Goal: Task Accomplishment & Management: Manage account settings

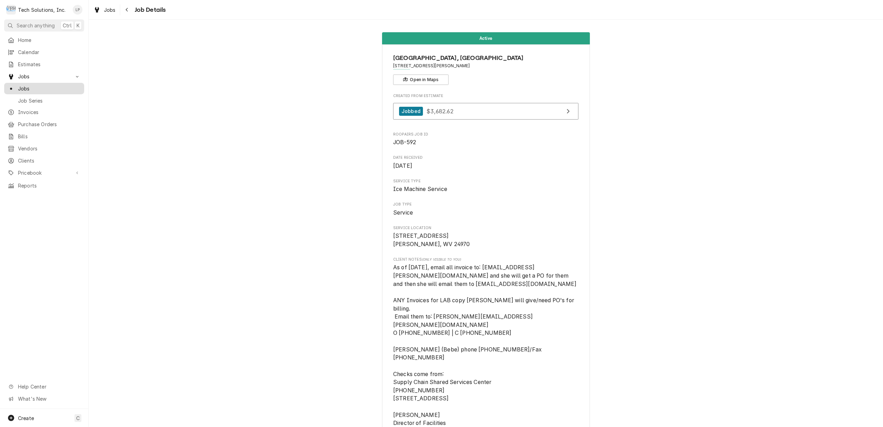
click at [19, 85] on span "Jobs" at bounding box center [49, 88] width 63 height 7
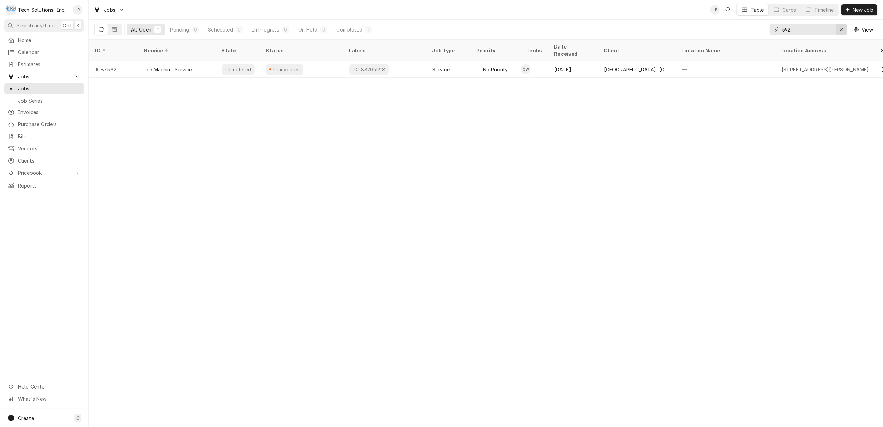
click at [842, 28] on icon "Erase input" at bounding box center [842, 29] width 4 height 5
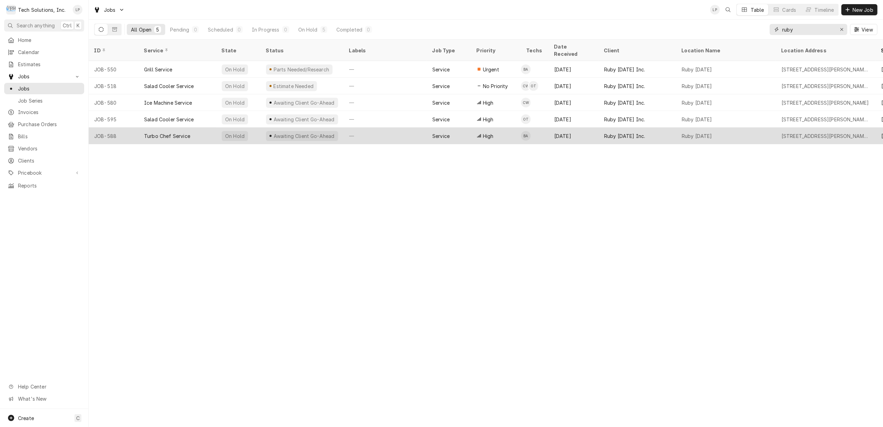
type input "ruby"
click at [389, 127] on div "—" at bounding box center [385, 135] width 83 height 17
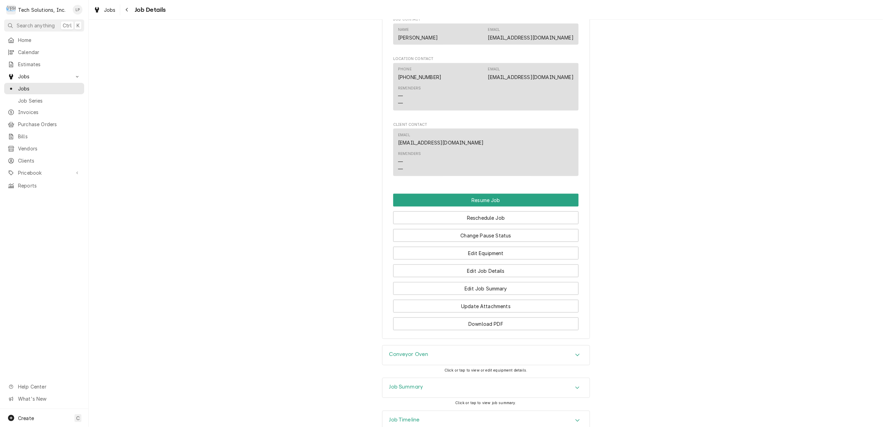
scroll to position [797, 0]
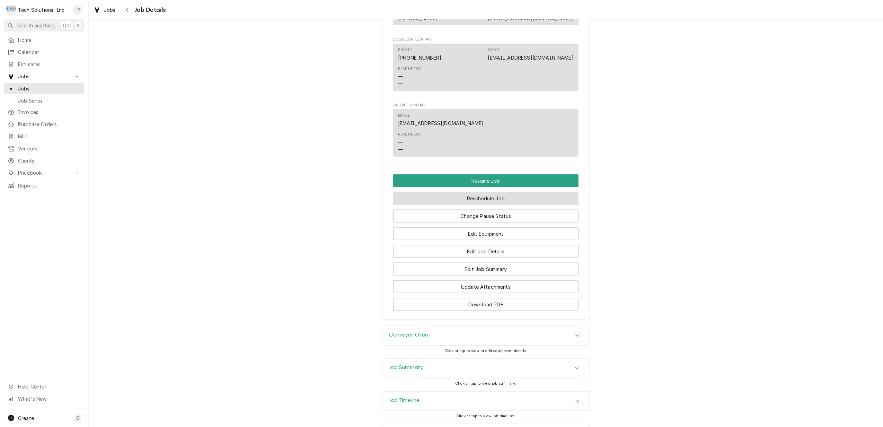
click at [475, 192] on button "Reschedule Job" at bounding box center [485, 198] width 185 height 13
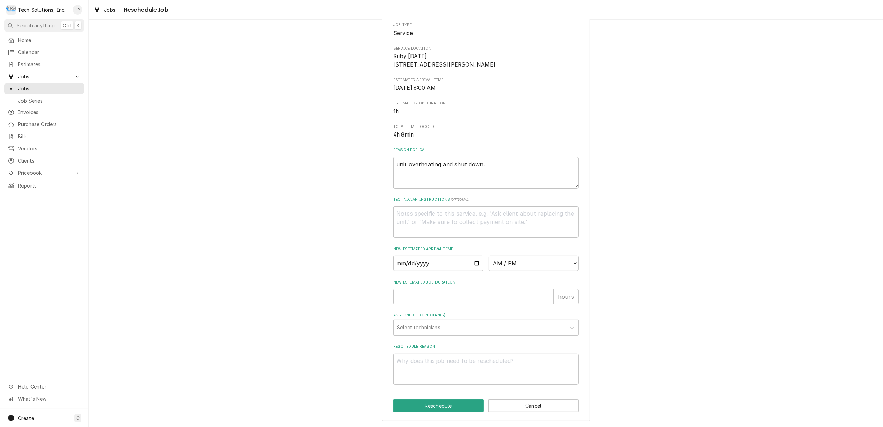
scroll to position [92, 0]
click at [475, 263] on input "Date" at bounding box center [438, 263] width 90 height 15
type input "2025-08-22"
type textarea "x"
click at [571, 260] on select "AM / PM 6:00 AM 6:15 AM 6:30 AM 6:45 AM 7:00 AM 7:15 AM 7:30 AM 7:45 AM 8:00 AM…" at bounding box center [534, 263] width 90 height 15
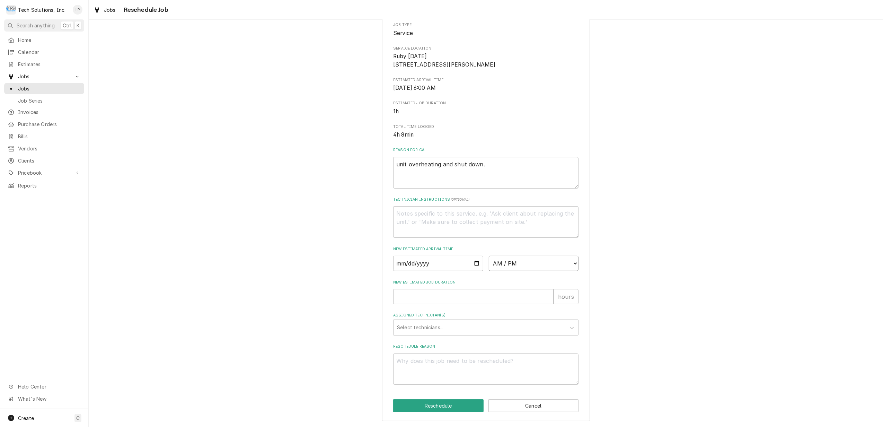
select select "06:00:00"
click at [489, 256] on select "AM / PM 6:00 AM 6:15 AM 6:30 AM 6:45 AM 7:00 AM 7:15 AM 7:30 AM 7:45 AM 8:00 AM…" at bounding box center [534, 263] width 90 height 15
click at [565, 107] on span "1h" at bounding box center [485, 111] width 185 height 8
type textarea "x"
type input "1"
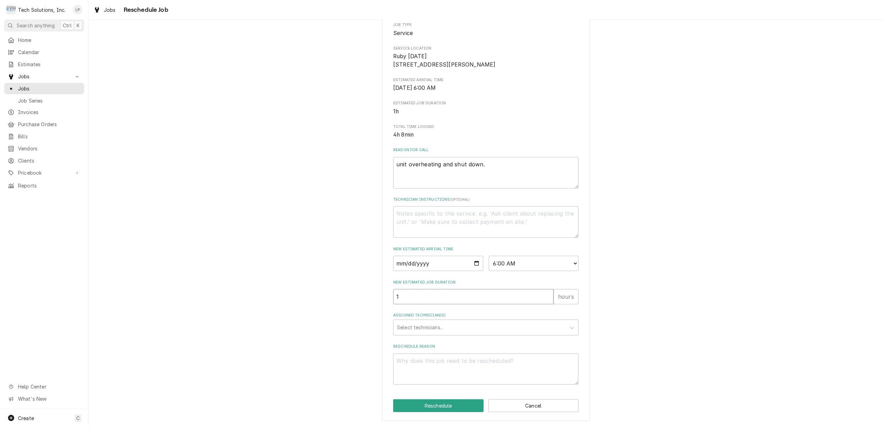
click at [543, 293] on input "1" at bounding box center [473, 296] width 160 height 15
type textarea "x"
type input "2"
click at [545, 294] on input "2" at bounding box center [473, 296] width 160 height 15
type textarea "x"
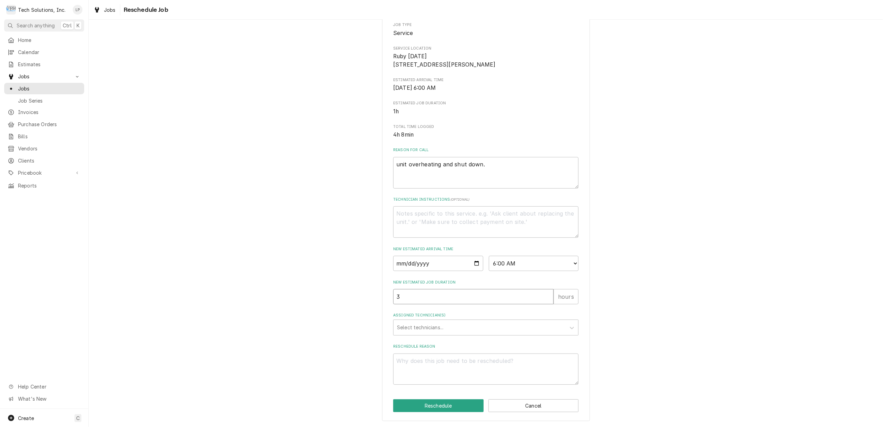
type input "3"
click at [545, 294] on input "3" at bounding box center [473, 296] width 160 height 15
type textarea "x"
type input "4"
click at [545, 294] on input "4" at bounding box center [473, 296] width 160 height 15
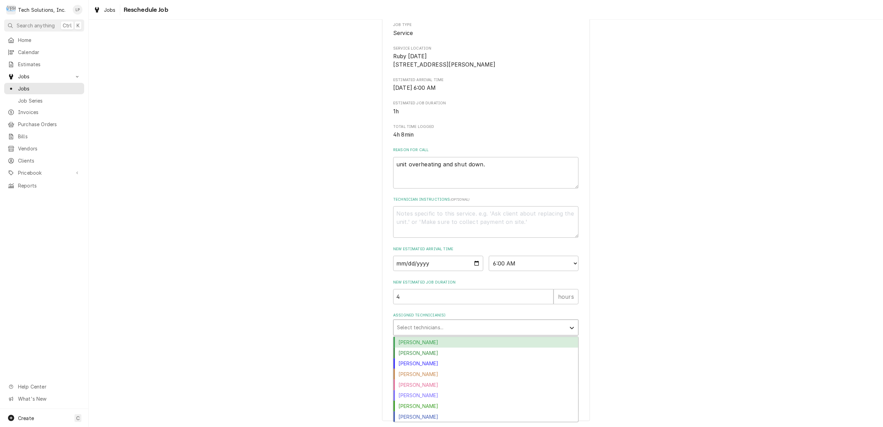
click at [568, 327] on icon "Assigned Technician(s)" at bounding box center [571, 327] width 7 height 7
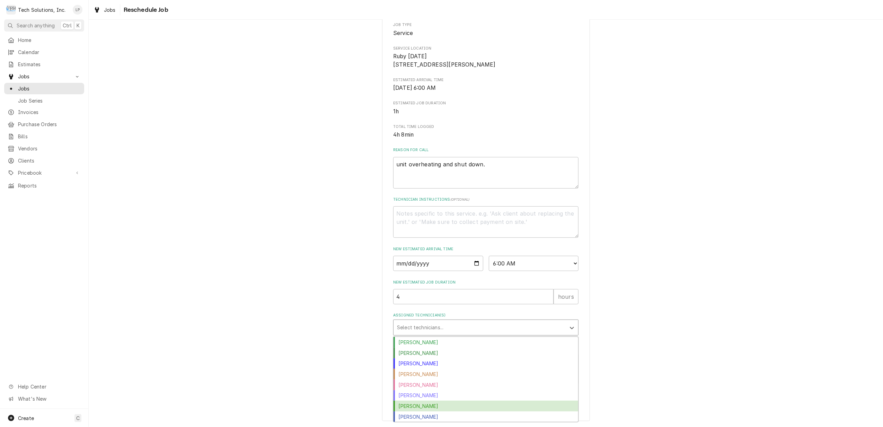
click at [523, 406] on div "Otis Tooley" at bounding box center [485, 405] width 185 height 11
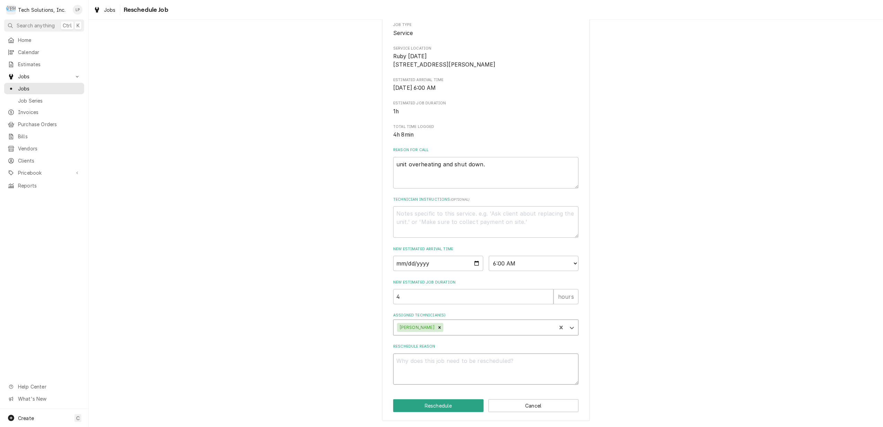
click at [501, 364] on textarea "Reschedule Reason" at bounding box center [485, 369] width 185 height 32
type textarea "x"
type textarea "O"
type textarea "x"
type textarea "Ot"
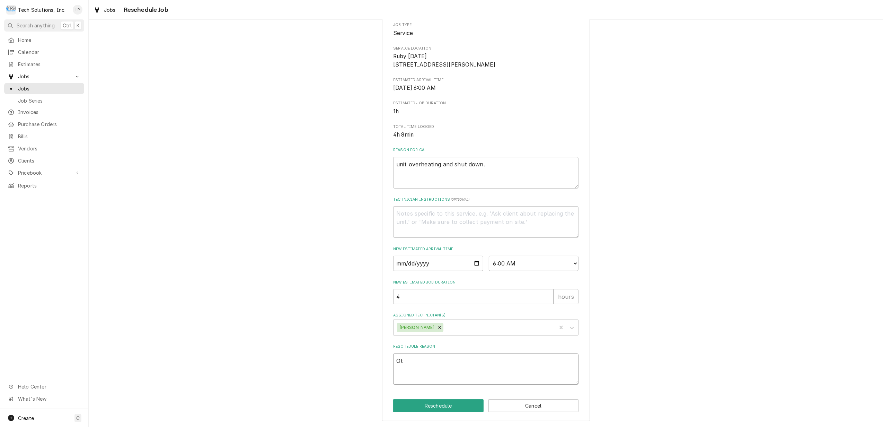
type textarea "x"
type textarea "Oti"
type textarea "x"
type textarea "Otis"
type textarea "x"
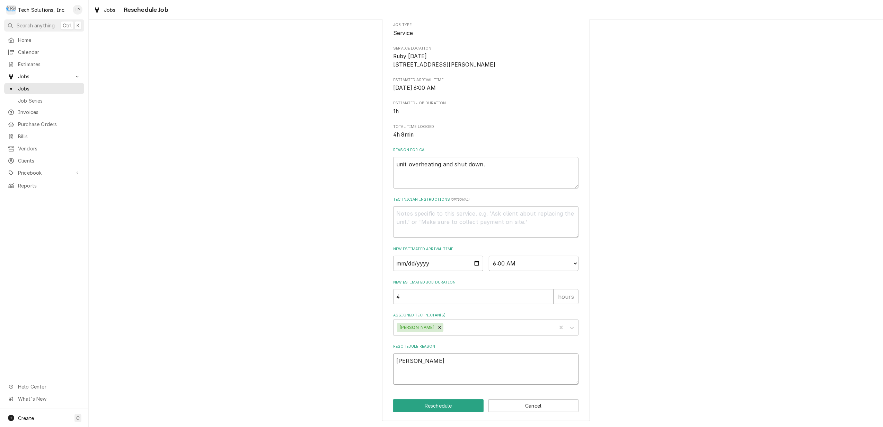
type textarea "Otis"
type textarea "x"
type textarea "Otis a"
type textarea "x"
type textarea "Otis ar"
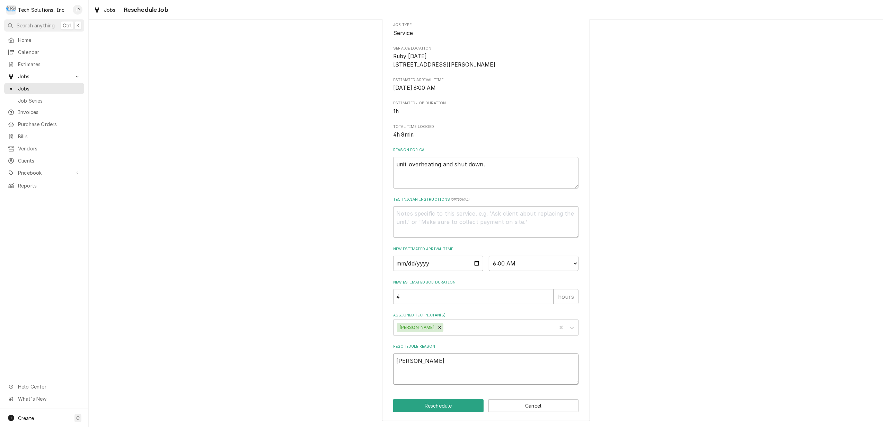
type textarea "x"
type textarea "Otis arr"
type textarea "x"
type textarea "Otis arri"
type textarea "x"
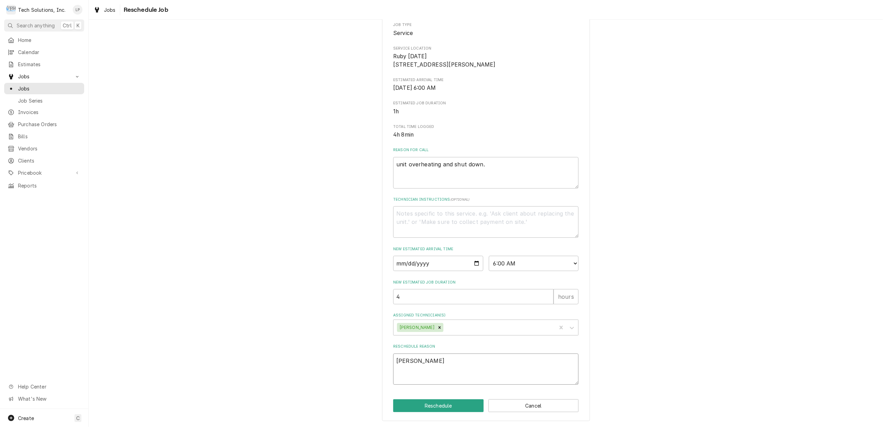
type textarea "Otis arriv"
type textarea "x"
type textarea "Otis arrive"
type textarea "x"
type textarea "Otis arrived"
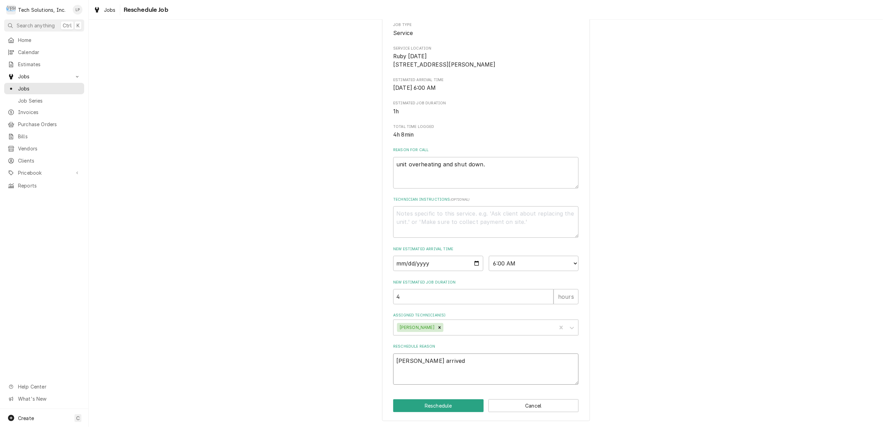
type textarea "x"
type textarea "Otis arrived"
type textarea "x"
type textarea "Otis arrived b"
type textarea "x"
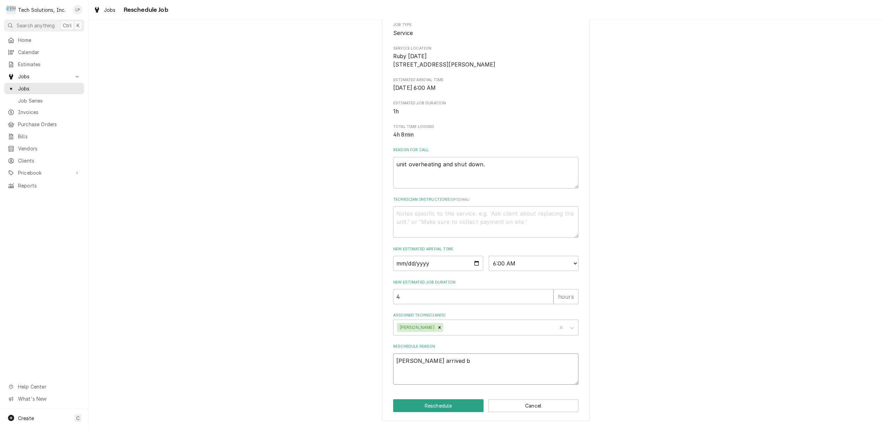
type textarea "Otis arrived be"
type textarea "x"
type textarea "Otis arrived bef"
type textarea "x"
type textarea "Otis arrived befo"
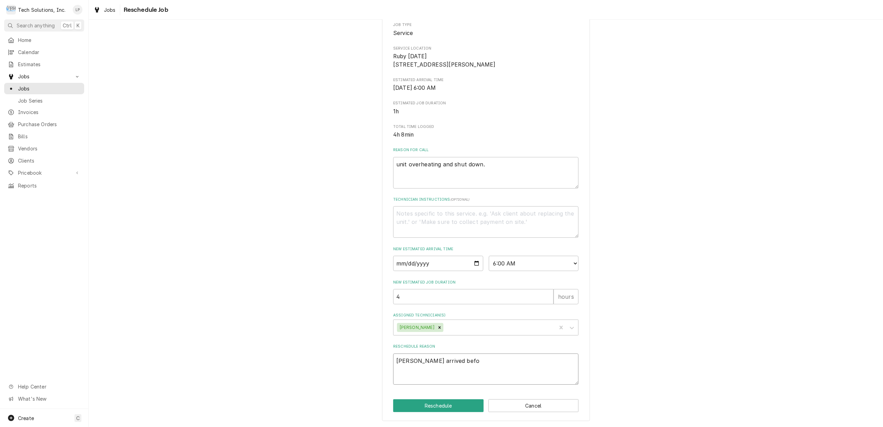
type textarea "x"
type textarea "Otis arrived befor"
type textarea "x"
type textarea "Otis arrived before"
type textarea "x"
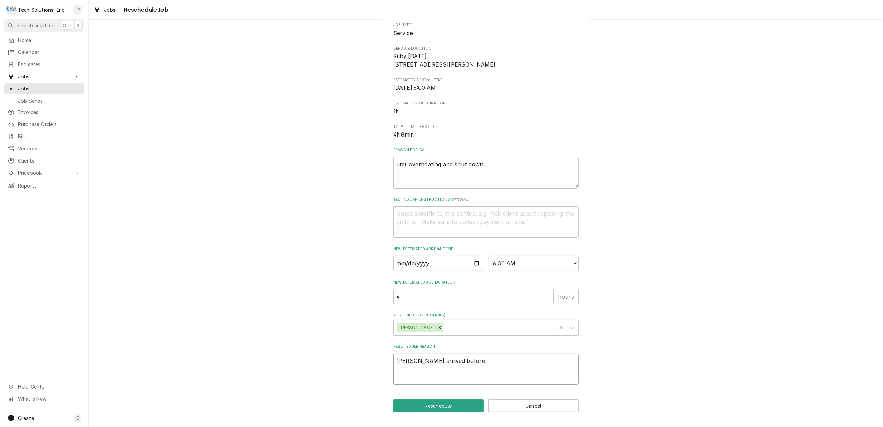
type textarea "Otis arrived before"
type textarea "x"
type textarea "Otis arrived before d"
type textarea "x"
type textarea "Otis arrived before di"
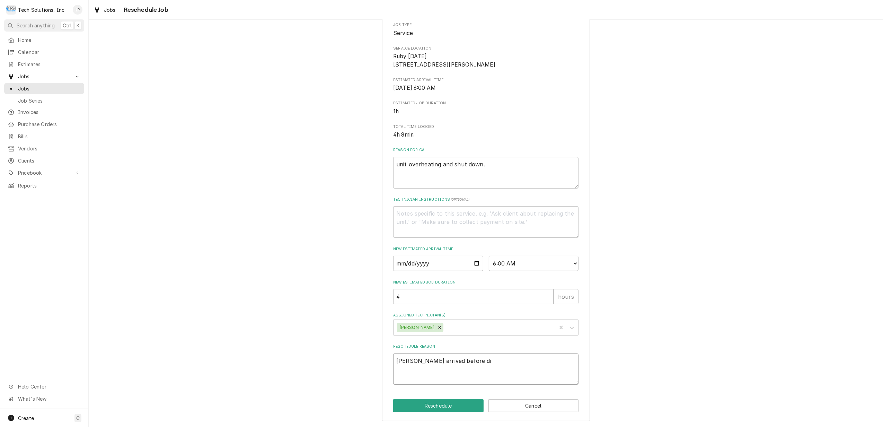
type textarea "x"
type textarea "Otis arrived before dis"
type textarea "x"
type textarea "Otis arrived before disp"
type textarea "x"
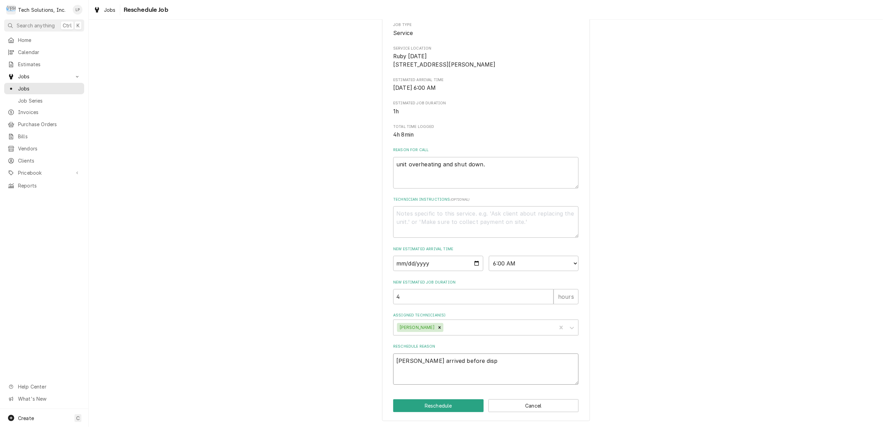
type textarea "Otis arrived before dispa"
type textarea "x"
type textarea "Otis arrived before dispat"
type textarea "x"
type textarea "Otis arrived before dispatc"
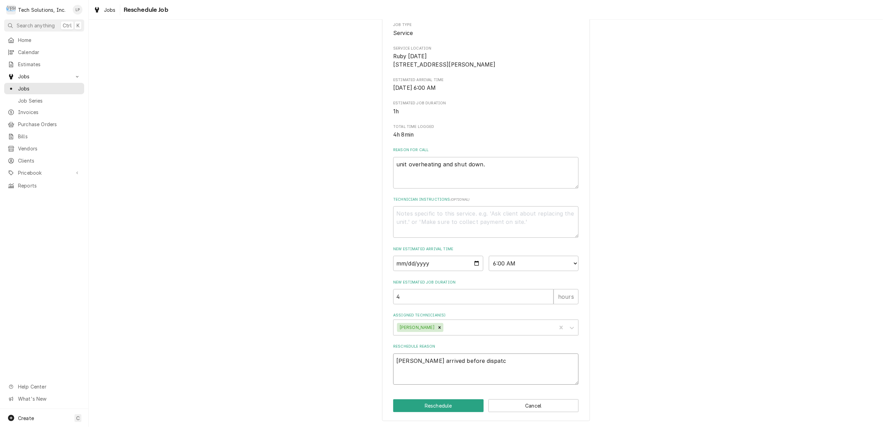
type textarea "x"
type textarea "Otis arrived before dispatch"
type textarea "x"
type textarea "Otis arrived before dispatc"
type textarea "x"
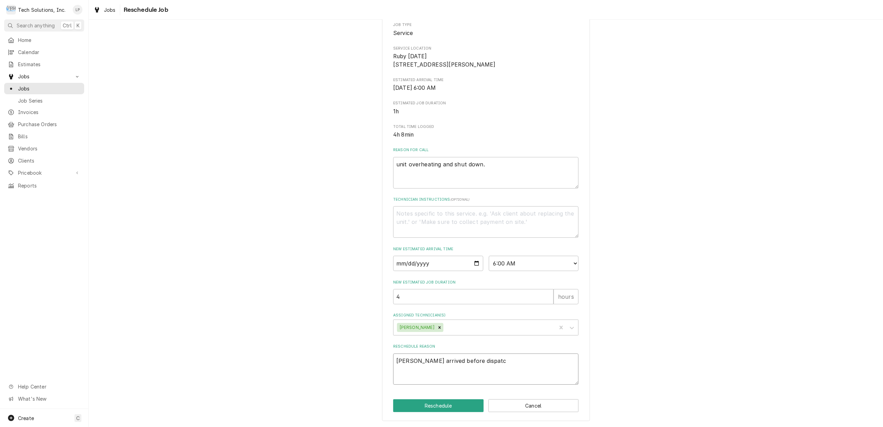
type textarea "Otis arrived before dispat"
type textarea "x"
type textarea "Otis arrived before dispa"
type textarea "x"
type textarea "Otis arrived before disp"
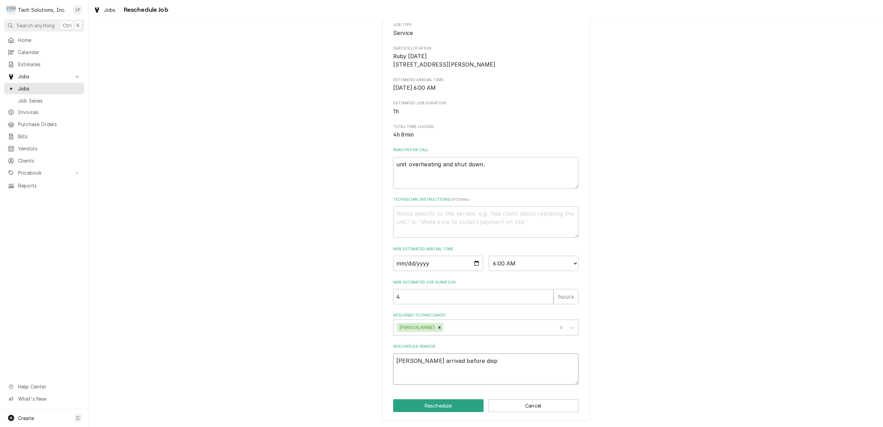
type textarea "x"
type textarea "Otis arrived before dis"
type textarea "x"
type textarea "Otis arrived before di"
type textarea "x"
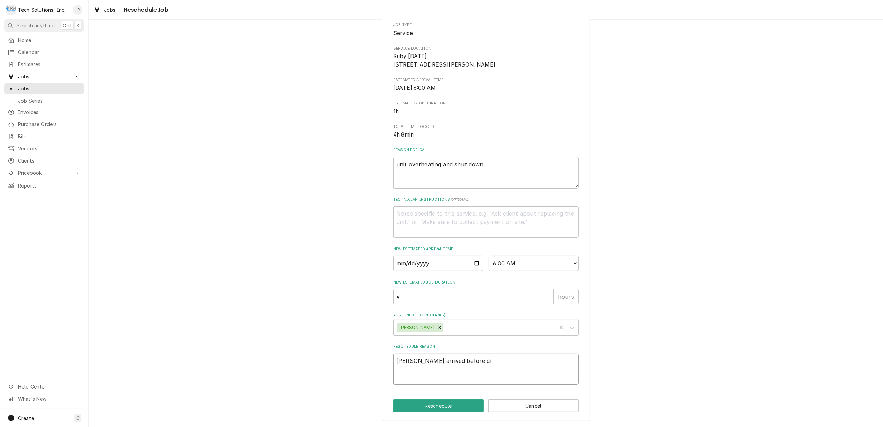
type textarea "Otis arrived before d"
type textarea "x"
type textarea "Otis arrived before"
type textarea "x"
type textarea "Otis arrived before"
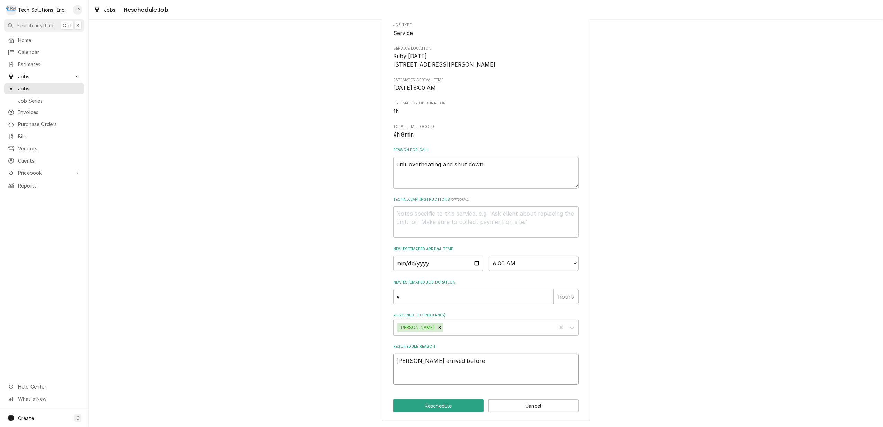
type textarea "x"
type textarea "Otis arrived befor"
type textarea "x"
type textarea "Otis arrived befo"
type textarea "x"
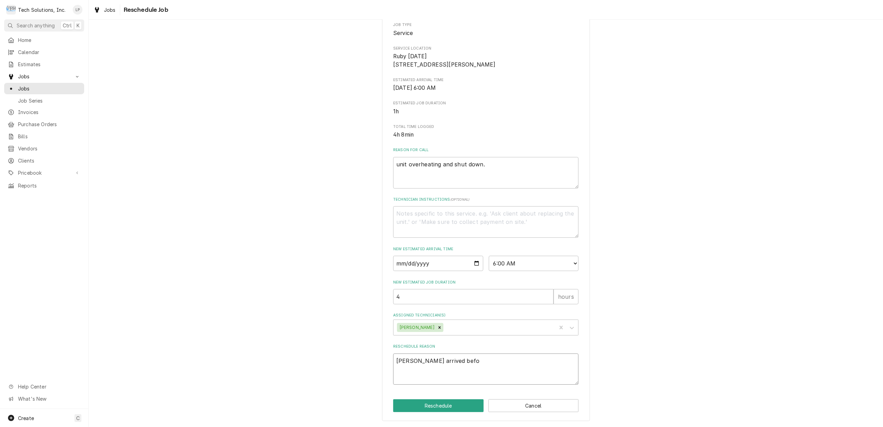
type textarea "Otis arrived bef"
type textarea "x"
type textarea "Otis arrived be"
type textarea "x"
type textarea "Otis arrived b"
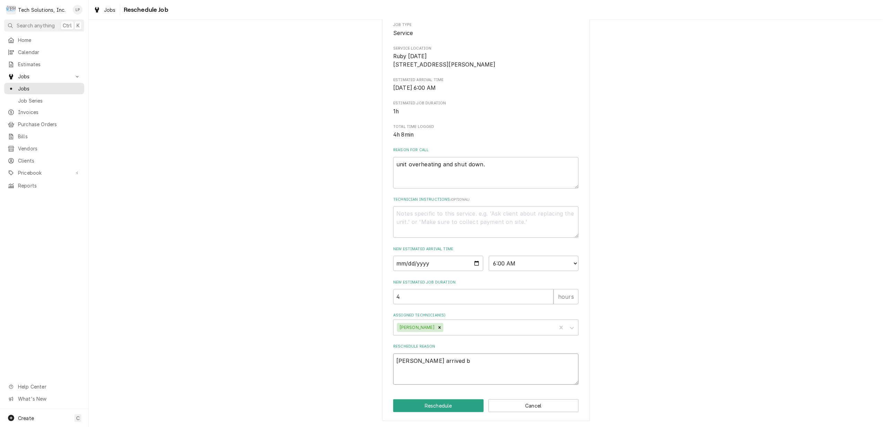
type textarea "x"
type textarea "Otis arrived"
type textarea "x"
type textarea "Otis arrived w"
type textarea "x"
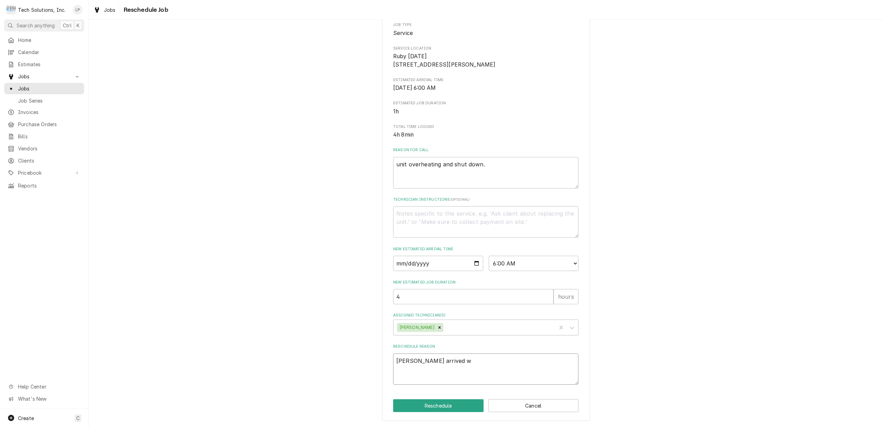
type textarea "Otis arrived wi"
type textarea "x"
type textarea "Otis arrived wit"
type textarea "x"
type textarea "Otis arrived with"
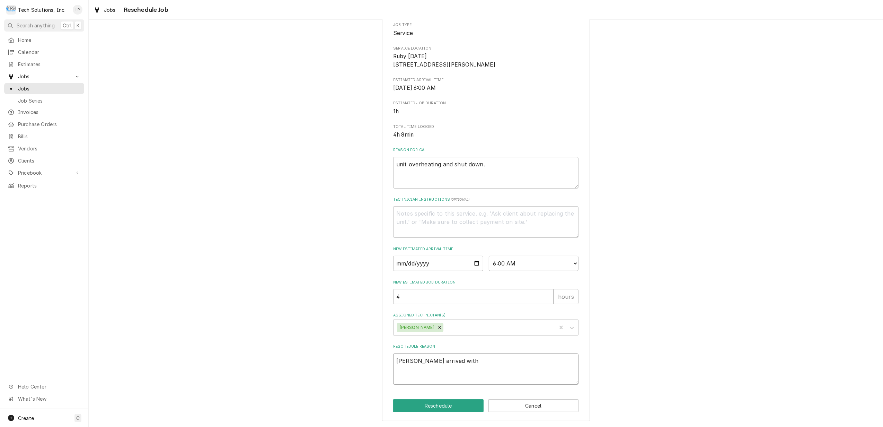
type textarea "x"
type textarea "Otis arrived with"
type textarea "x"
type textarea "Otis arrived with d"
type textarea "x"
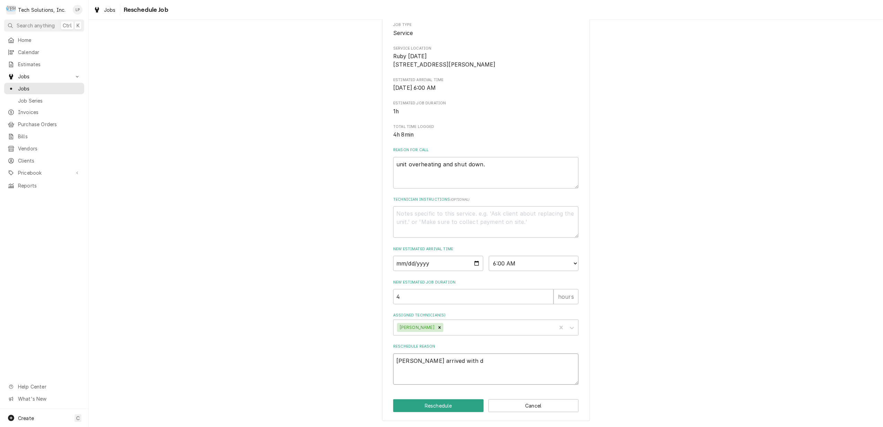
type textarea "Otis arrived with do"
type textarea "x"
type textarea "Otis arrived with doo"
type textarea "x"
type textarea "Otis arrived with door"
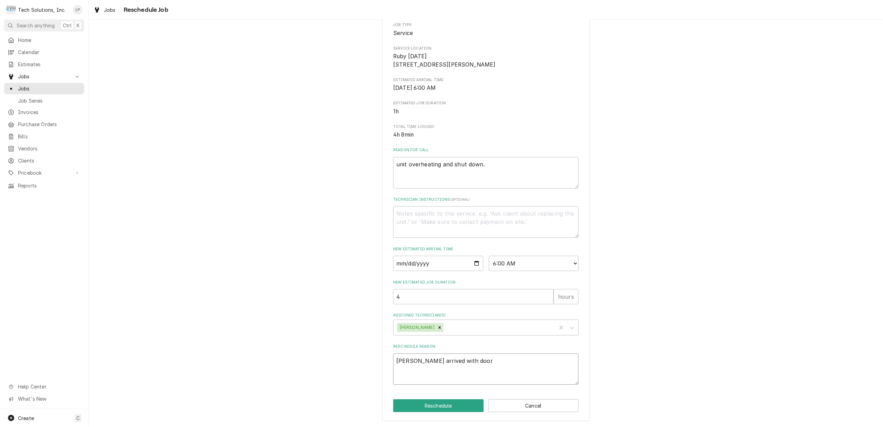
type textarea "x"
type textarea "Otis arrived with door"
type textarea "x"
type textarea "Otis arrived with door c"
type textarea "x"
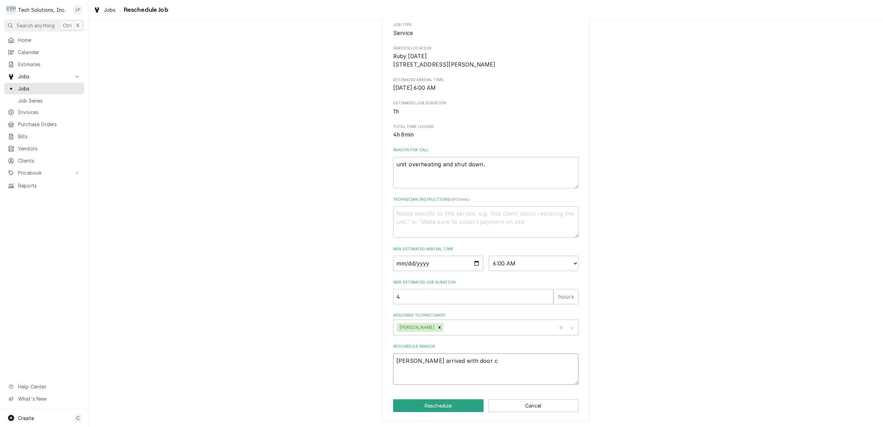
type textarea "Otis arrived with door co"
type textarea "x"
type textarea "Otis arrived with door cod"
type textarea "x"
type textarea "Otis arrived with door code"
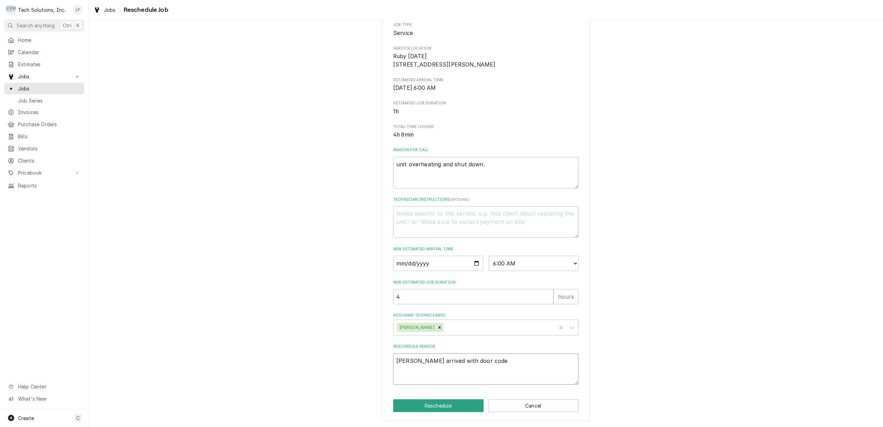
type textarea "x"
type textarea "Otis arrived with door code"
type textarea "x"
type textarea "Otis arrived with door code b"
type textarea "x"
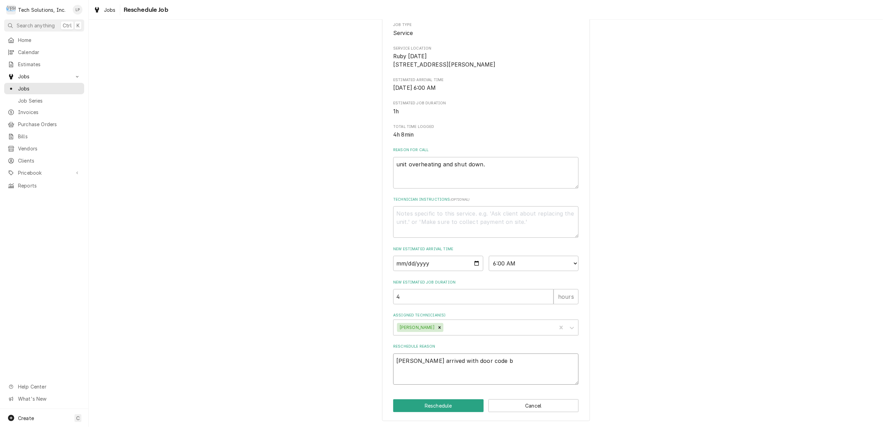
type textarea "Otis arrived with door code be"
type textarea "x"
type textarea "Otis arrived with door code bef"
type textarea "x"
type textarea "Otis arrived with door code befo"
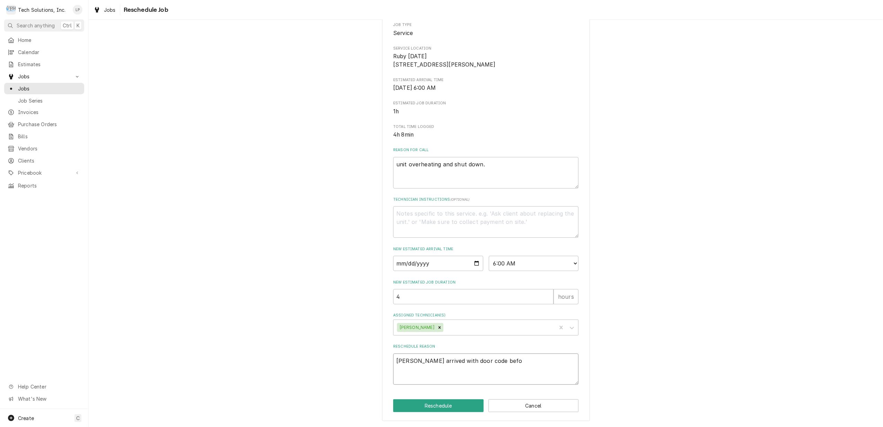
type textarea "x"
type textarea "Otis arrived with door code befor"
type textarea "x"
type textarea "Otis arrived with door code before"
type textarea "x"
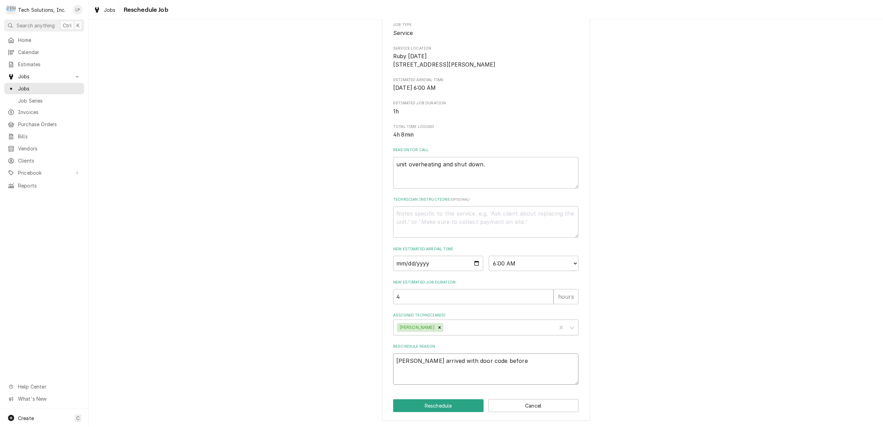
type textarea "Otis arrived with door code before."
type textarea "x"
type textarea "Otis arrived with door code before"
type textarea "x"
type textarea "Otis arrived with door code before"
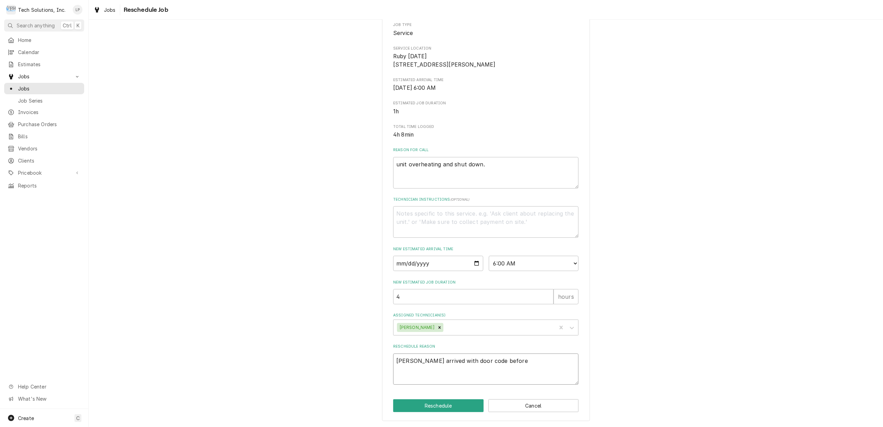
type textarea "x"
type textarea "Otis arrived with door code before m"
type textarea "x"
type textarea "Otis arrived with door code before ma"
type textarea "x"
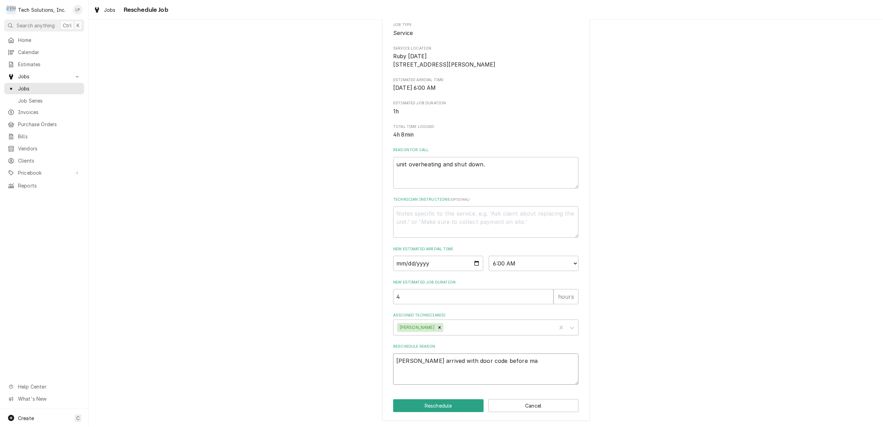
type textarea "Otis arrived with door code before man"
type textarea "x"
type textarea "Otis arrived with door code before mana"
type textarea "x"
type textarea "Otis arrived with door code before manag"
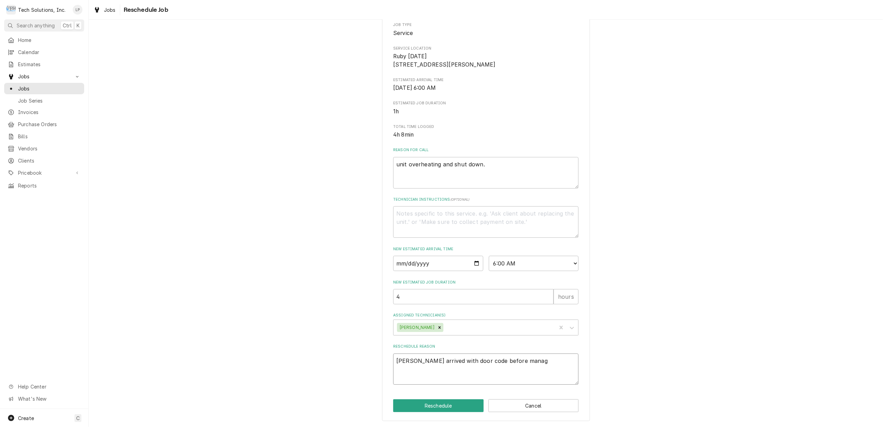
type textarea "x"
type textarea "Otis arrived with door code before manage"
type textarea "x"
type textarea "Otis arrived with door code before manager"
type textarea "x"
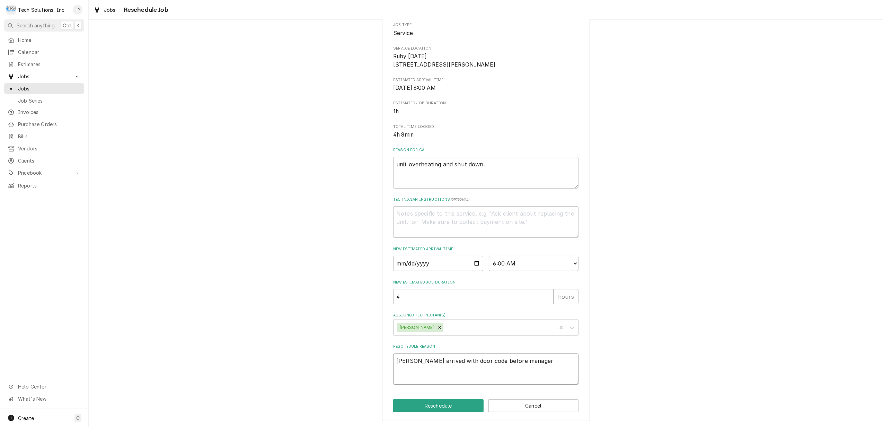
type textarea "Otis arrived with door code before manager"
type textarea "x"
type textarea "Otis arrived with door code before manager w"
type textarea "x"
type textarea "Otis arrived with door code before manager wa"
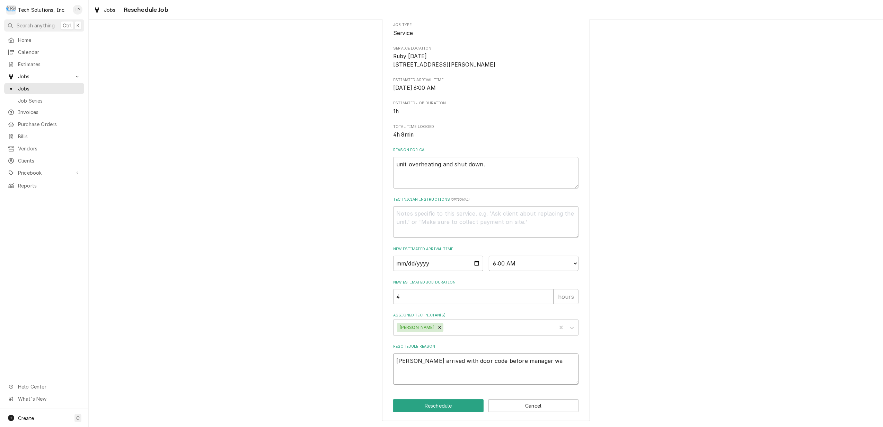
type textarea "x"
type textarea "Otis arrived with door code before manager was"
type textarea "x"
type textarea "Otis arrived with door code before manager was"
type textarea "x"
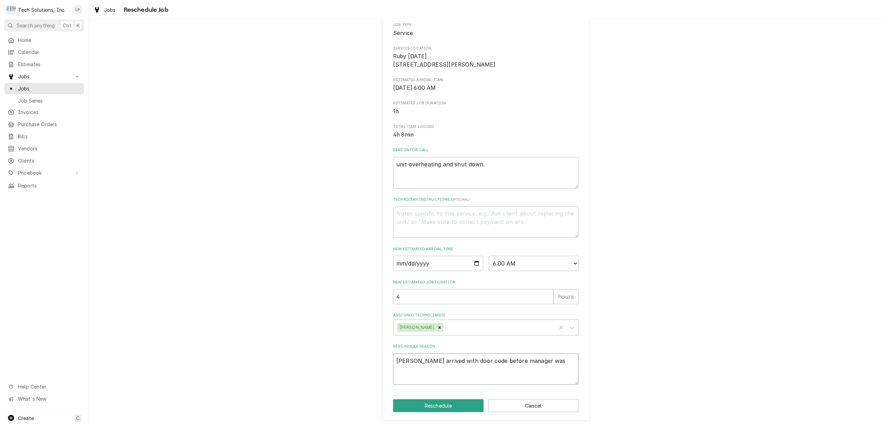
type textarea "Otis arrived with door code before manager was t"
type textarea "x"
type textarea "Otis arrived with door code before manager was th"
type textarea "x"
type textarea "Otis arrived with door code before manager was the"
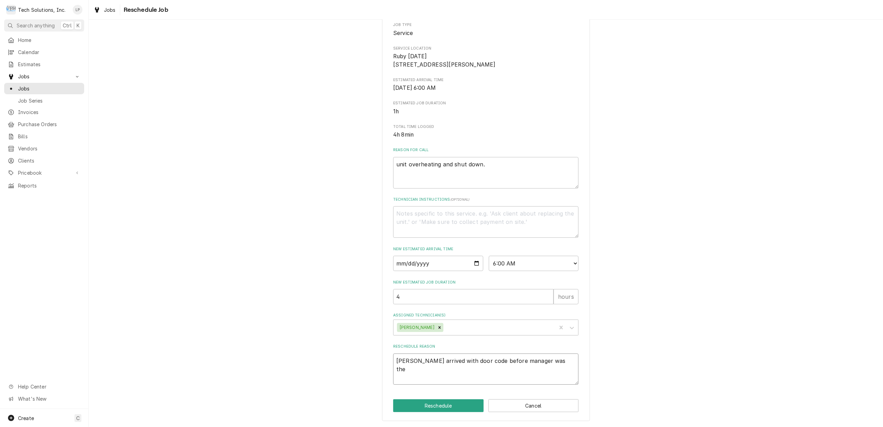
type textarea "x"
type textarea "Otis arrived with door code before manager was ther"
type textarea "x"
type textarea "Otis arrived with door code before manager was there"
type textarea "x"
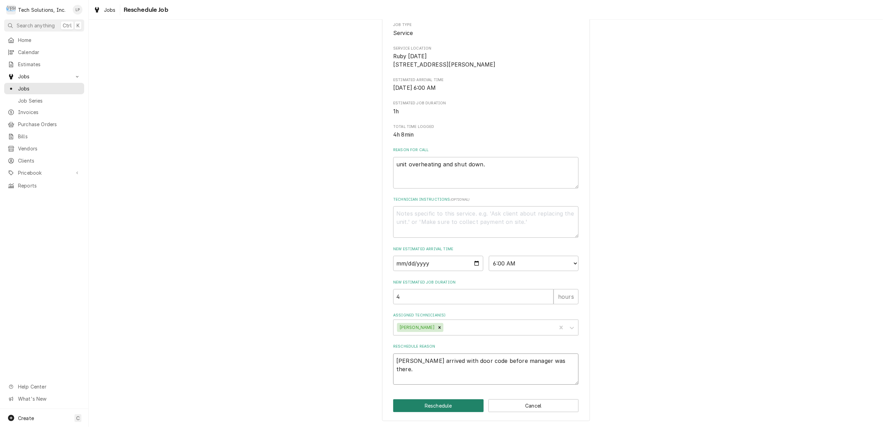
type textarea "Otis arrived with door code before manager was there."
click at [441, 405] on button "Reschedule" at bounding box center [438, 405] width 90 height 13
type textarea "x"
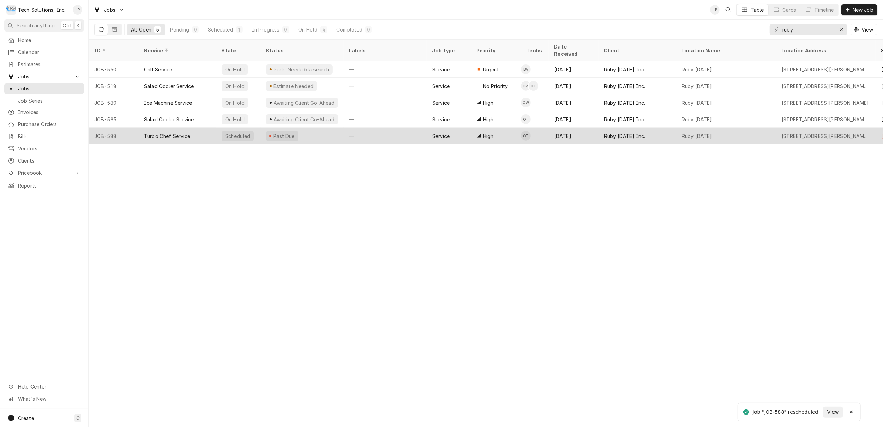
click at [394, 127] on div "—" at bounding box center [385, 135] width 83 height 17
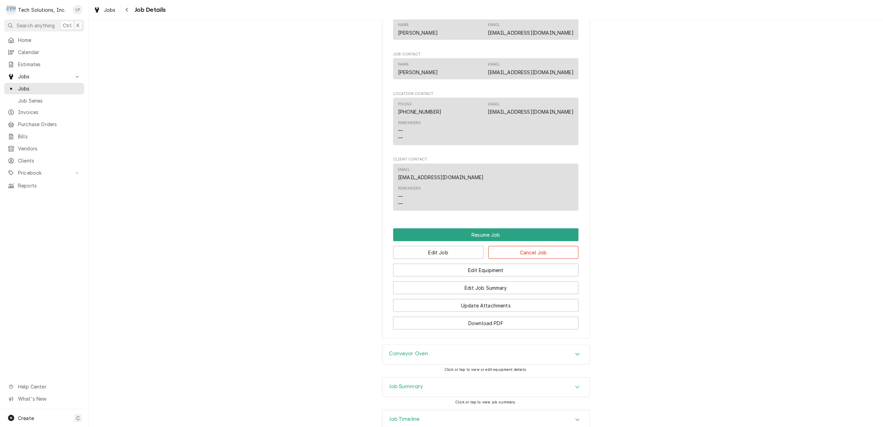
scroll to position [721, 0]
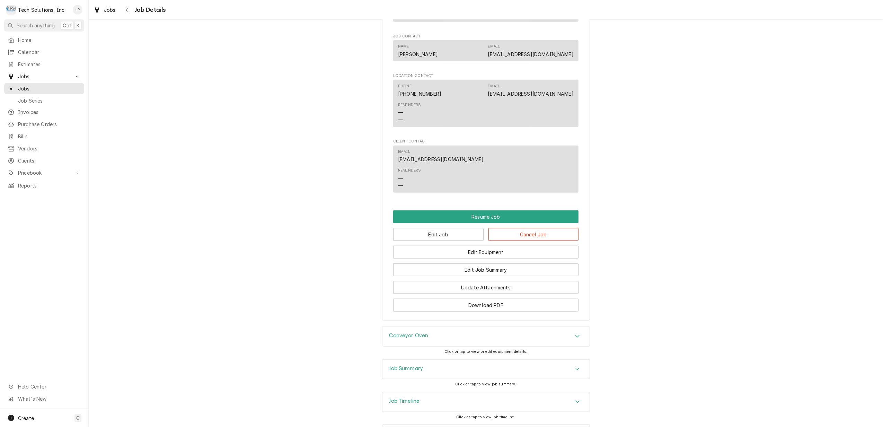
click at [575, 399] on icon "Accordion Header" at bounding box center [577, 402] width 5 height 6
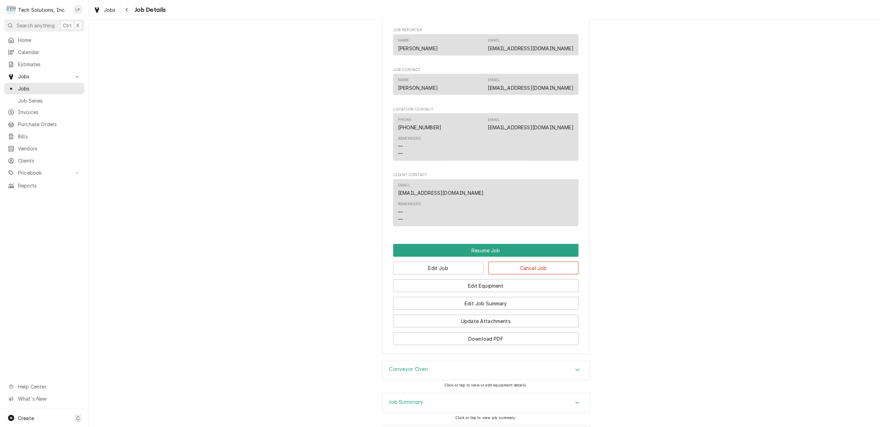
scroll to position [686, 0]
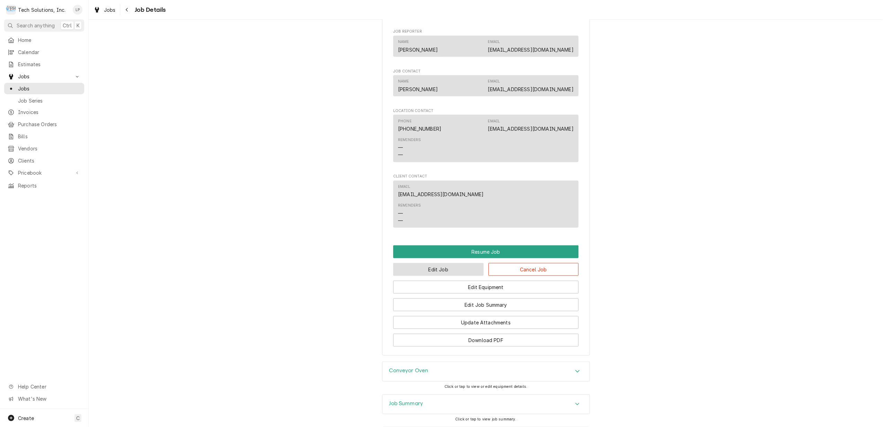
click at [453, 263] on button "Edit Job" at bounding box center [438, 269] width 90 height 13
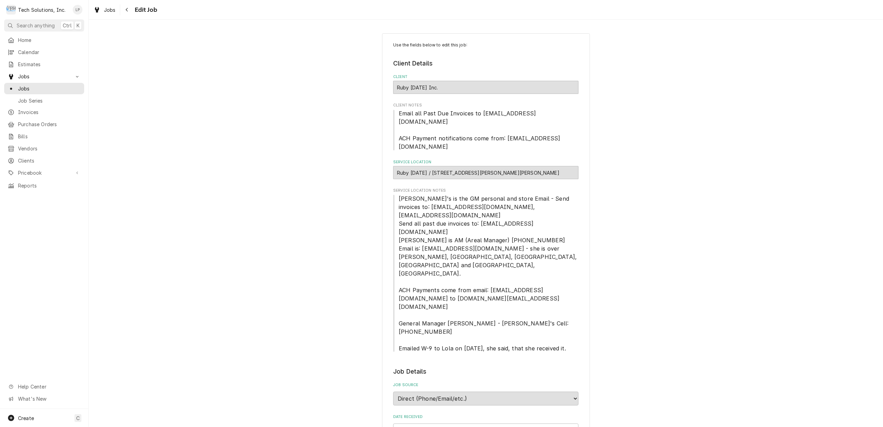
type textarea "x"
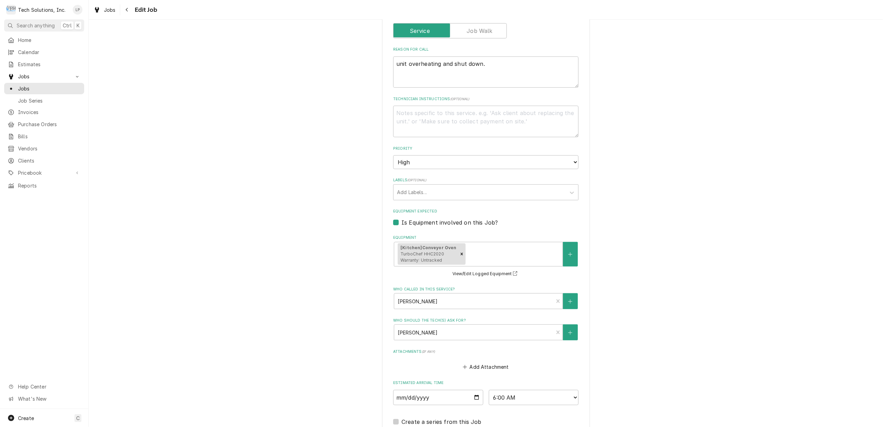
scroll to position [502, 0]
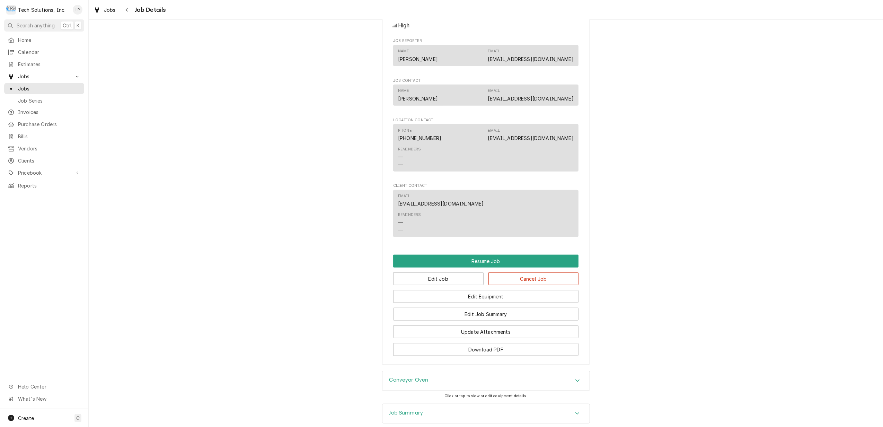
scroll to position [693, 0]
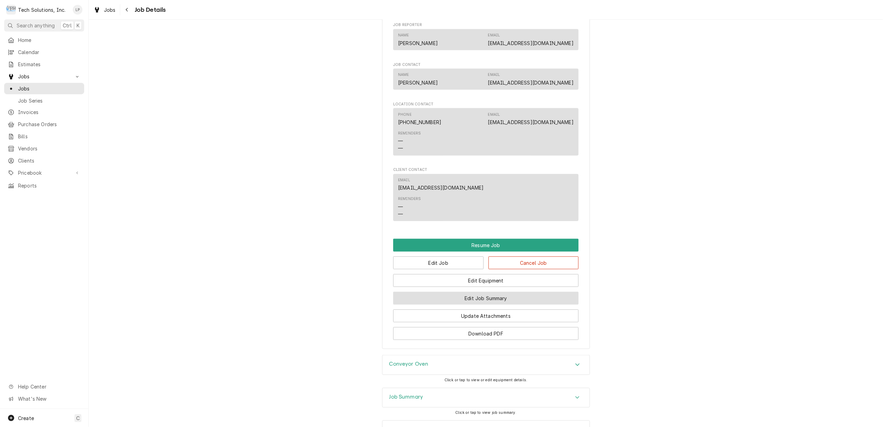
click at [564, 292] on button "Edit Job Summary" at bounding box center [485, 298] width 185 height 13
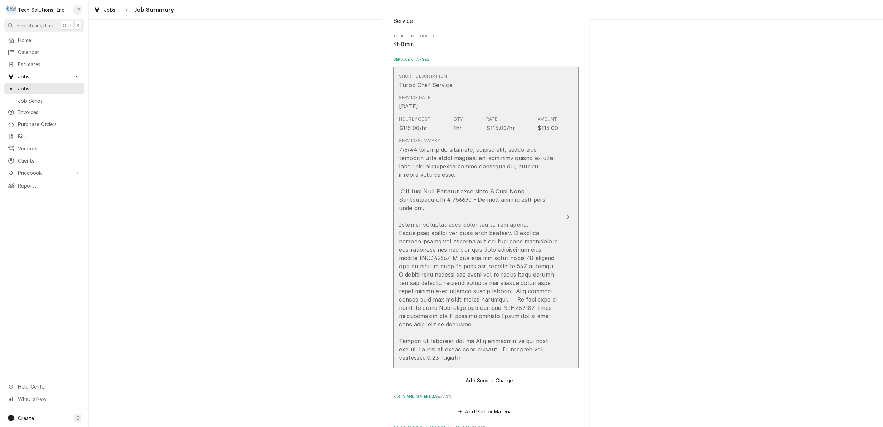
scroll to position [128, 0]
click at [563, 222] on div "Update Line Item" at bounding box center [567, 221] width 9 height 8
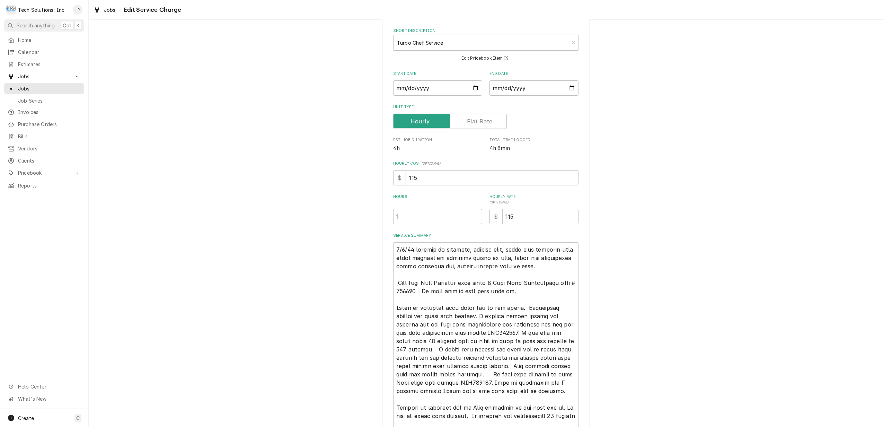
scroll to position [46, 0]
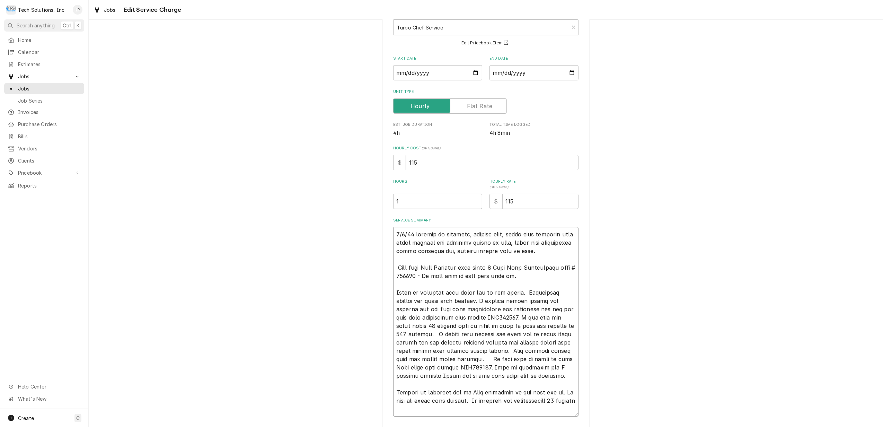
click at [433, 408] on textarea "Service Summary" at bounding box center [485, 321] width 185 height 189
type textarea "x"
type textarea "8/4/25 arrived at location, checked unit, found unit shutting down after runnin…"
type textarea "x"
type textarea "8/4/25 arrived at location, checked unit, found unit shutting down after runnin…"
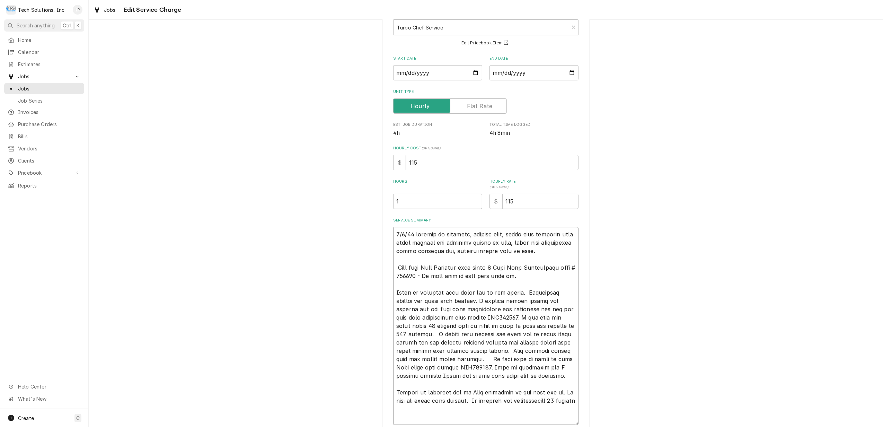
scroll to position [48, 0]
type textarea "x"
type textarea "8/4/25 arrived at location, checked unit, found unit shutting down after runnin…"
type textarea "x"
type textarea "8/4/25 arrived at location, checked unit, found unit shutting down after runnin…"
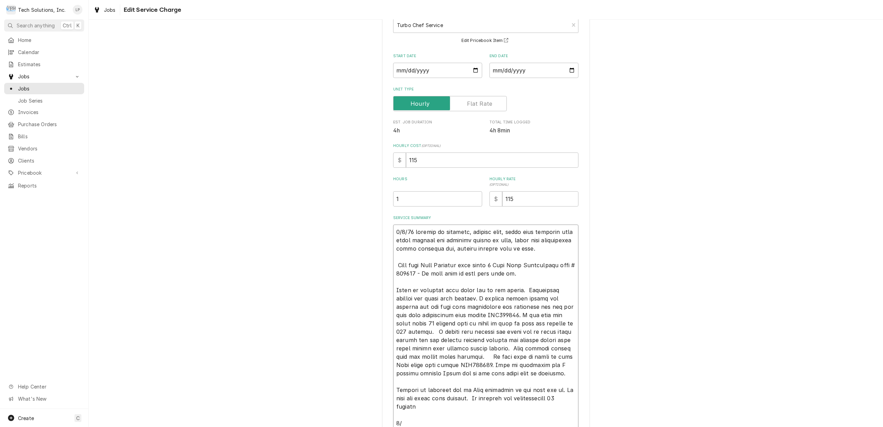
type textarea "x"
type textarea "8/4/25 arrived at location, checked unit, found unit shutting down after runnin…"
type textarea "x"
type textarea "8/4/25 arrived at location, checked unit, found unit shutting down after runnin…"
type textarea "x"
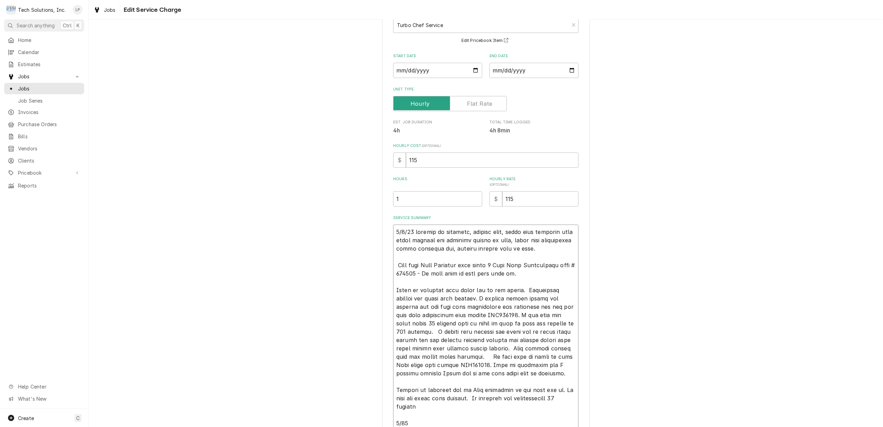
type textarea "8/4/25 arrived at location, checked unit, found unit shutting down after runnin…"
type textarea "x"
type textarea "8/4/25 arrived at location, checked unit, found unit shutting down after runnin…"
type textarea "x"
type textarea "8/4/25 arrived at location, checked unit, found unit shutting down after runnin…"
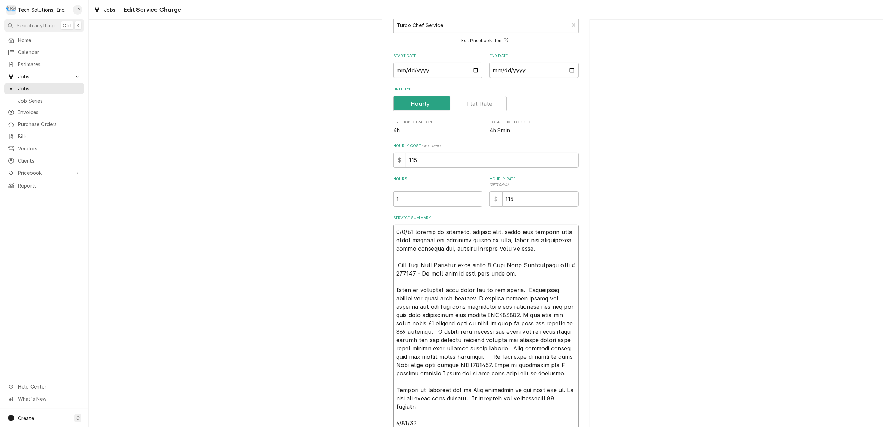
type textarea "x"
type textarea "8/4/25 arrived at location, checked unit, found unit shutting down after runnin…"
type textarea "x"
type textarea "8/4/25 arrived at location, checked unit, found unit shutting down after runnin…"
type textarea "x"
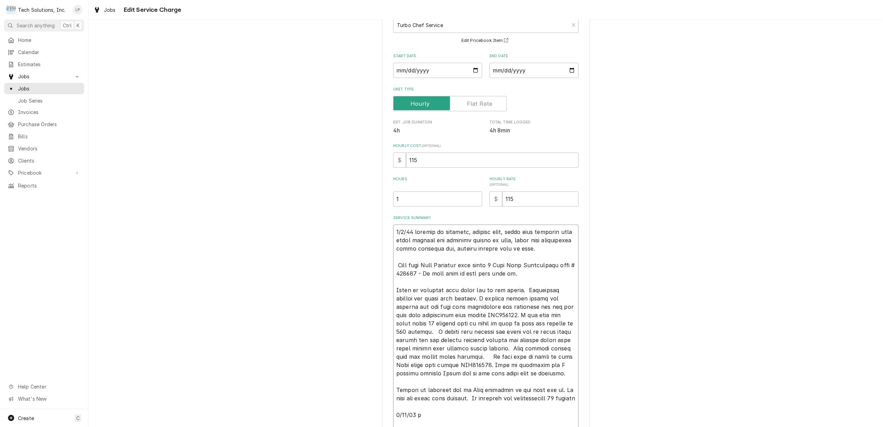
type textarea "8/4/25 arrived at location, checked unit, found unit shutting down after runnin…"
type textarea "x"
type textarea "8/4/25 arrived at location, checked unit, found unit shutting down after runnin…"
type textarea "x"
type textarea "8/4/25 arrived at location, checked unit, found unit shutting down after runnin…"
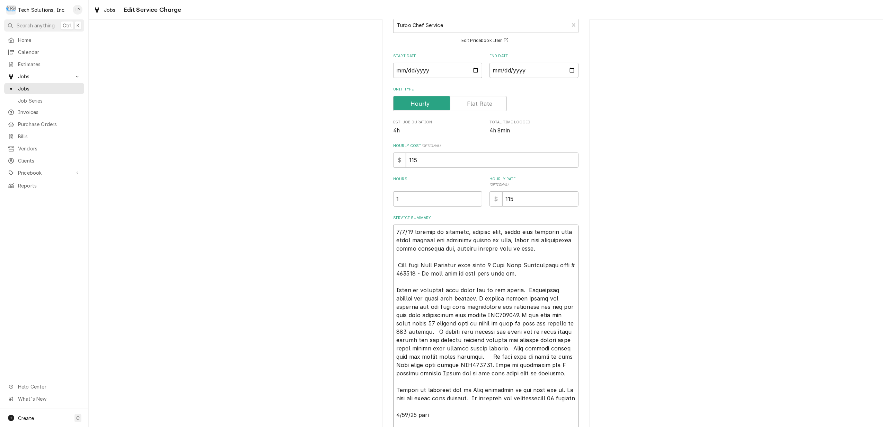
type textarea "x"
type textarea "8/4/25 arrived at location, checked unit, found unit shutting down after runnin…"
type textarea "x"
type textarea "8/4/25 arrived at location, checked unit, found unit shutting down after runnin…"
type textarea "x"
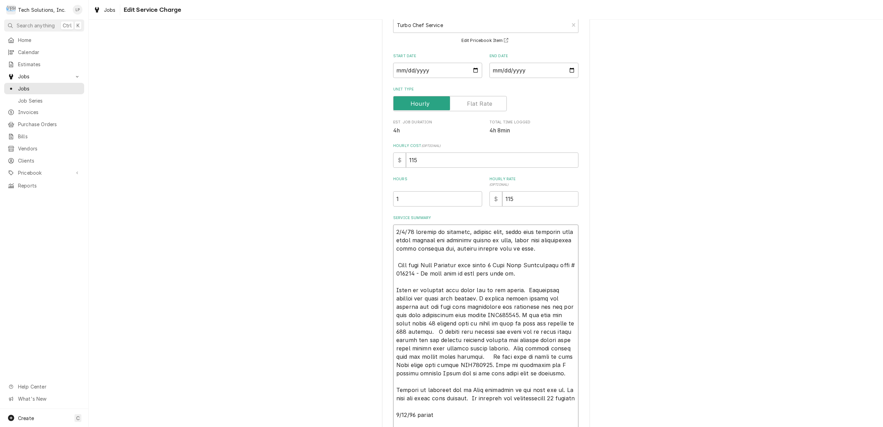
type textarea "8/4/25 arrived at location, checked unit, found unit shutting down after runnin…"
type textarea "x"
type textarea "8/4/25 arrived at location, checked unit, found unit shutting down after runnin…"
type textarea "x"
type textarea "8/4/25 arrived at location, checked unit, found unit shutting down after runnin…"
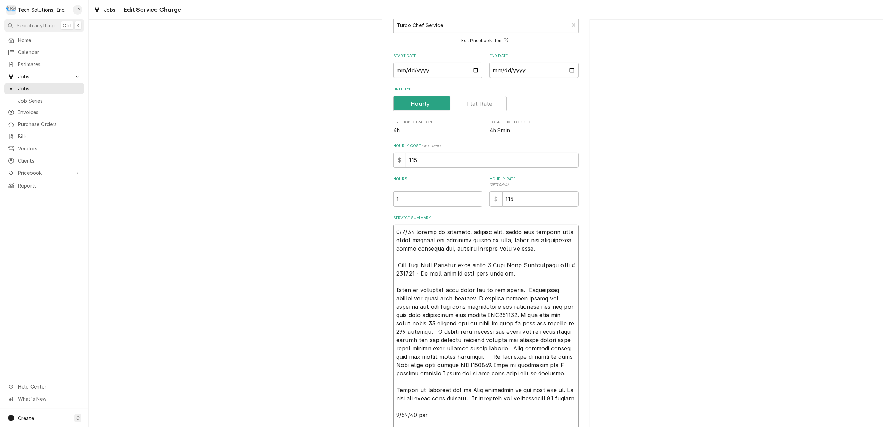
type textarea "x"
type textarea "8/4/25 arrived at location, checked unit, found unit shutting down after runnin…"
type textarea "x"
type textarea "8/4/25 arrived at location, checked unit, found unit shutting down after runnin…"
type textarea "x"
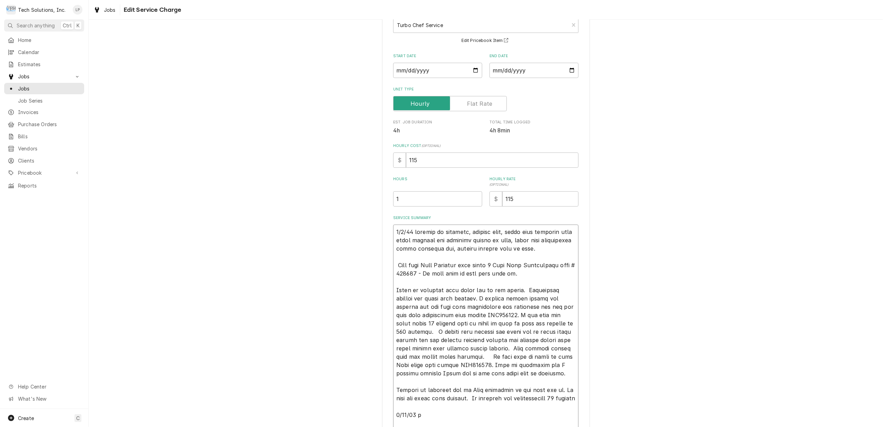
type textarea "8/4/25 arrived at location, checked unit, found unit shutting down after runnin…"
type textarea "x"
type textarea "8/4/25 arrived at location, checked unit, found unit shutting down after runnin…"
type textarea "x"
type textarea "8/4/25 arrived at location, checked unit, found unit shutting down after runnin…"
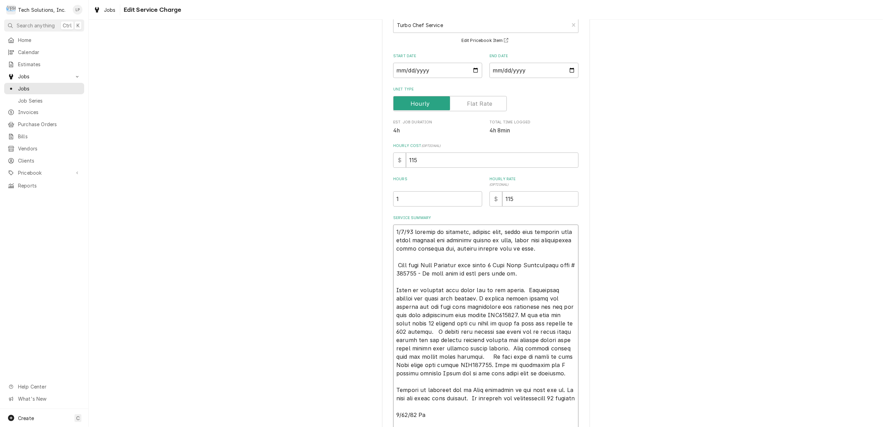
type textarea "x"
type textarea "8/4/25 arrived at location, checked unit, found unit shutting down after runnin…"
type textarea "x"
type textarea "8/4/25 arrived at location, checked unit, found unit shutting down after runnin…"
type textarea "x"
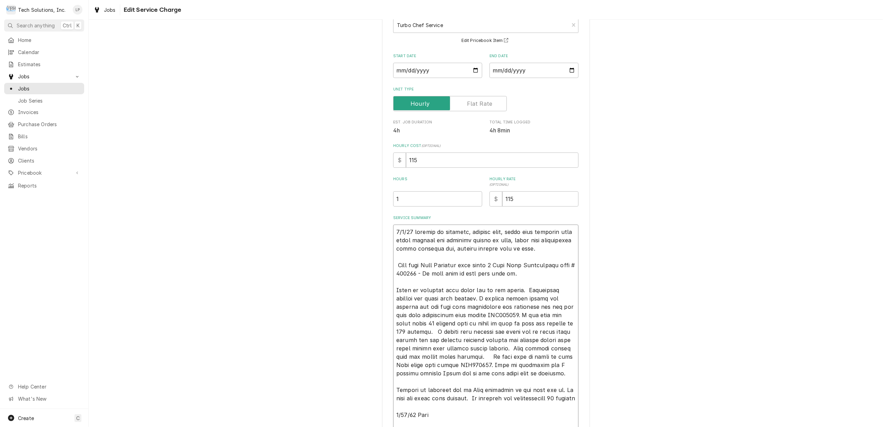
type textarea "8/4/25 arrived at location, checked unit, found unit shutting down after runnin…"
type textarea "x"
type textarea "8/4/25 arrived at location, checked unit, found unit shutting down after runnin…"
type textarea "x"
type textarea "8/4/25 arrived at location, checked unit, found unit shutting down after runnin…"
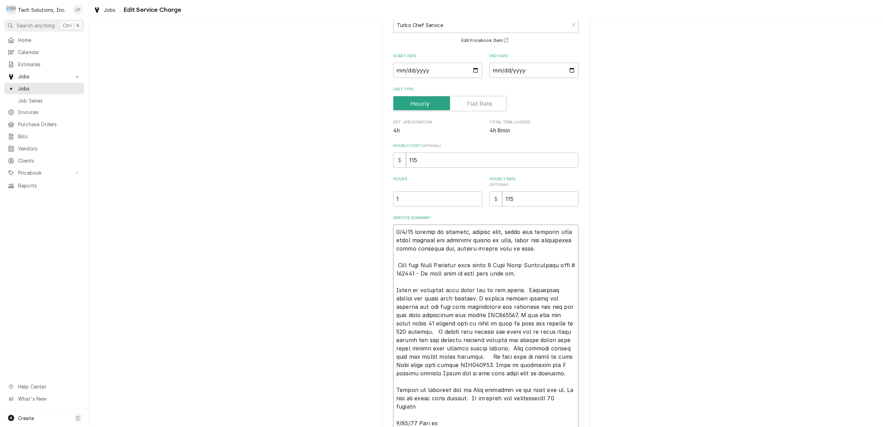
type textarea "x"
type textarea "8/4/25 arrived at location, checked unit, found unit shutting down after runnin…"
type textarea "x"
type textarea "8/4/25 arrived at location, checked unit, found unit shutting down after runnin…"
type textarea "x"
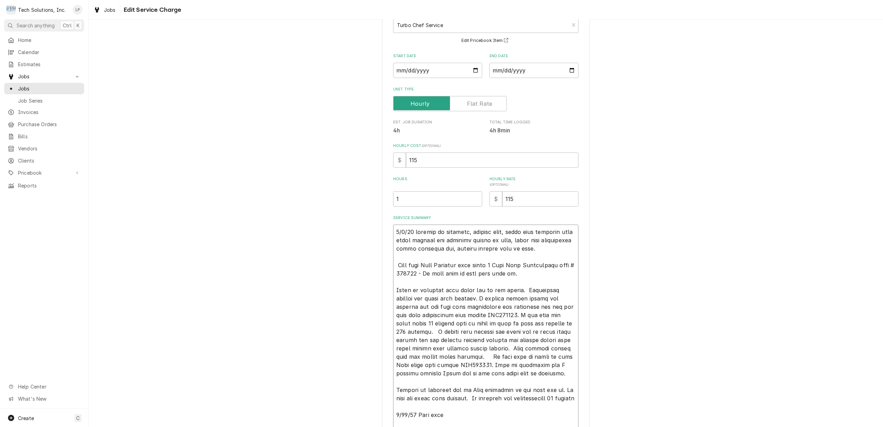
type textarea "8/4/25 arrived at location, checked unit, found unit shutting down after runnin…"
type textarea "x"
type textarea "8/4/25 arrived at location, checked unit, found unit shutting down after runnin…"
type textarea "x"
type textarea "8/4/25 arrived at location, checked unit, found unit shutting down after runnin…"
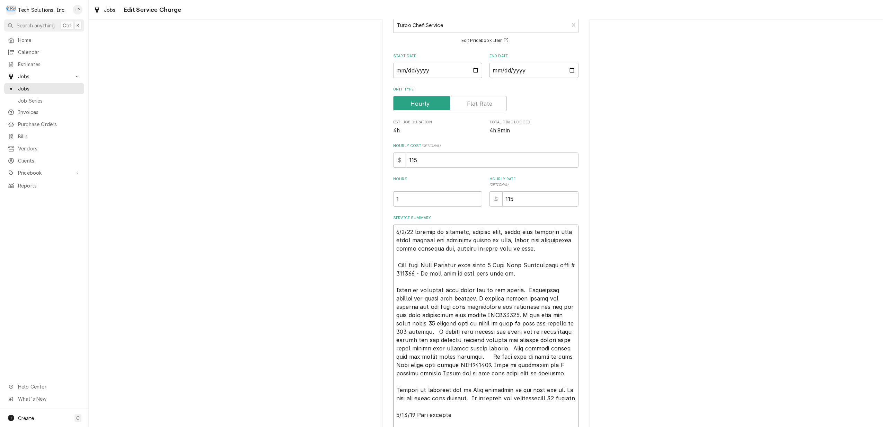
type textarea "x"
type textarea "8/4/25 arrived at location, checked unit, found unit shutting down after runnin…"
type textarea "x"
type textarea "8/4/25 arrived at location, checked unit, found unit shutting down after runnin…"
type textarea "x"
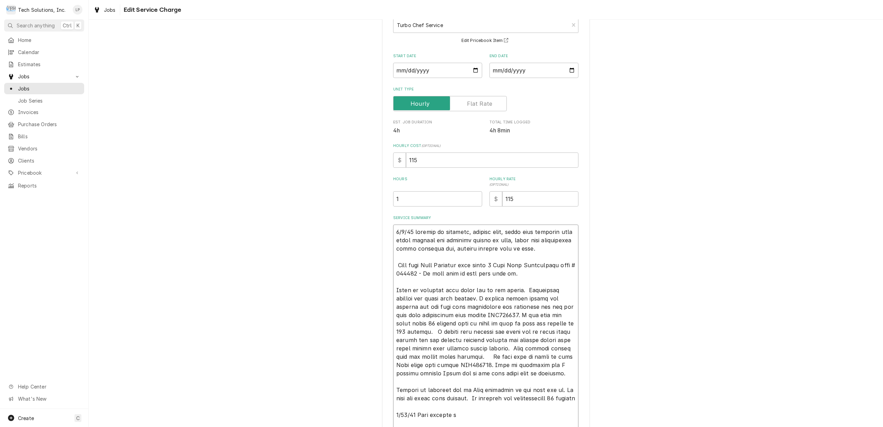
type textarea "8/4/25 arrived at location, checked unit, found unit shutting down after runnin…"
type textarea "x"
type textarea "8/4/25 arrived at location, checked unit, found unit shutting down after runnin…"
type textarea "x"
type textarea "8/4/25 arrived at location, checked unit, found unit shutting down after runnin…"
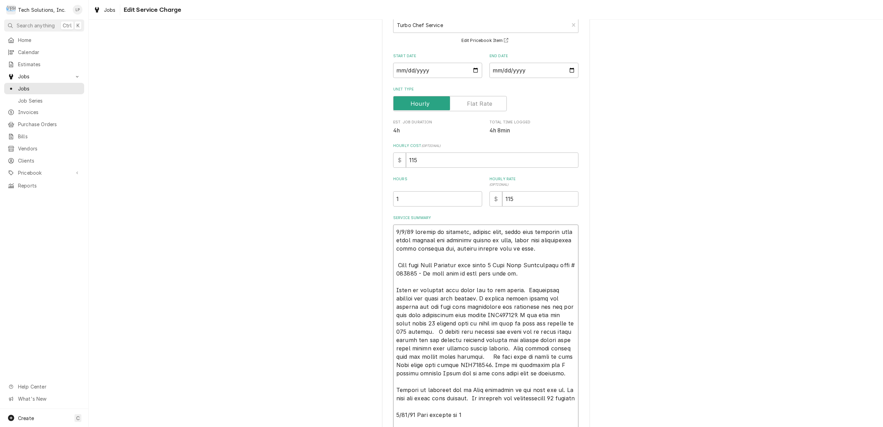
type textarea "x"
type textarea "8/4/25 arrived at location, checked unit, found unit shutting down after runnin…"
type textarea "x"
type textarea "8/4/25 arrived at location, checked unit, found unit shutting down after runnin…"
type textarea "x"
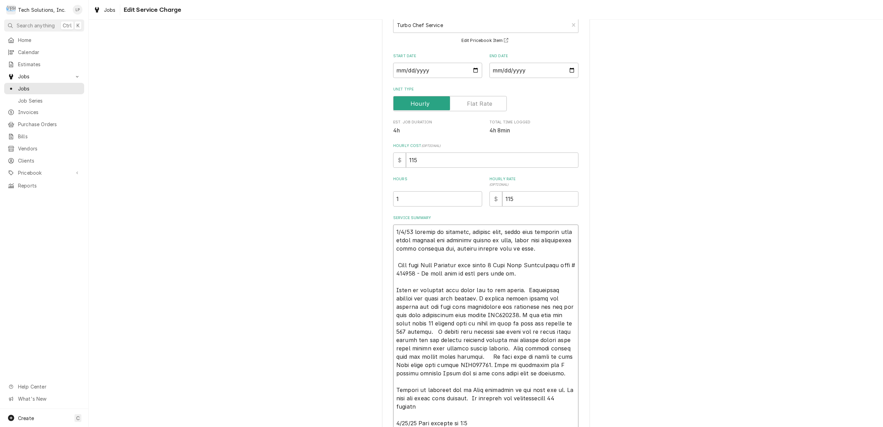
type textarea "8/4/25 arrived at location, checked unit, found unit shutting down after runnin…"
type textarea "x"
type textarea "8/4/25 arrived at location, checked unit, found unit shutting down after runnin…"
type textarea "x"
type textarea "8/4/25 arrived at location, checked unit, found unit shutting down after runnin…"
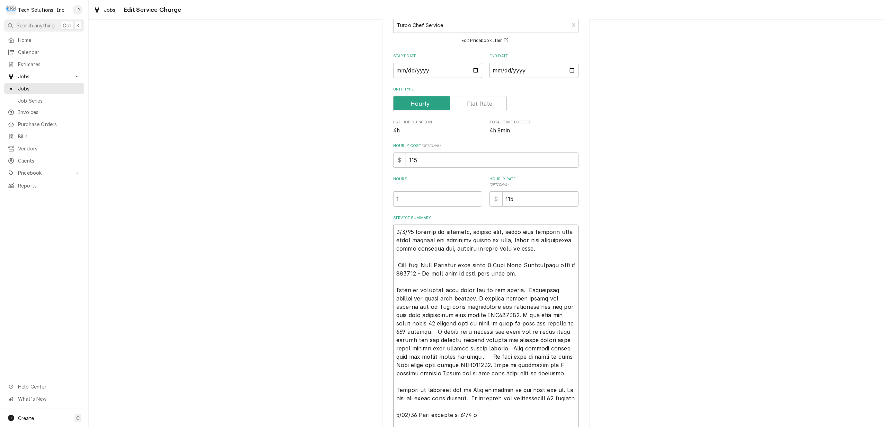
type textarea "x"
type textarea "8/4/25 arrived at location, checked unit, found unit shutting down after runnin…"
type textarea "x"
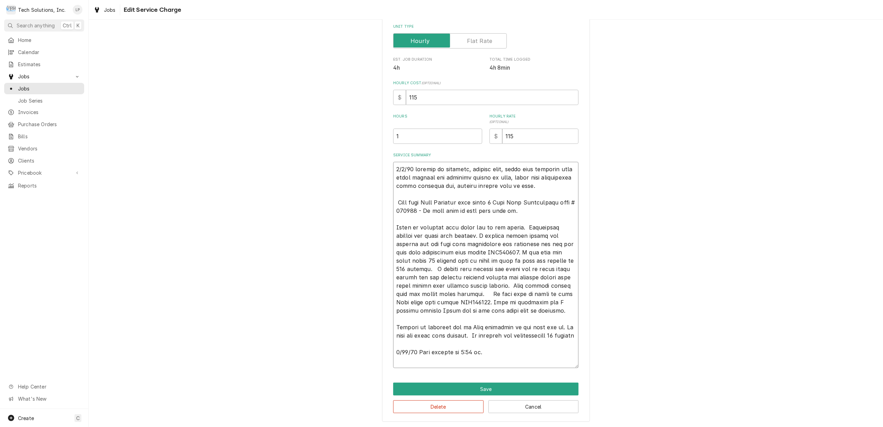
scroll to position [113, 0]
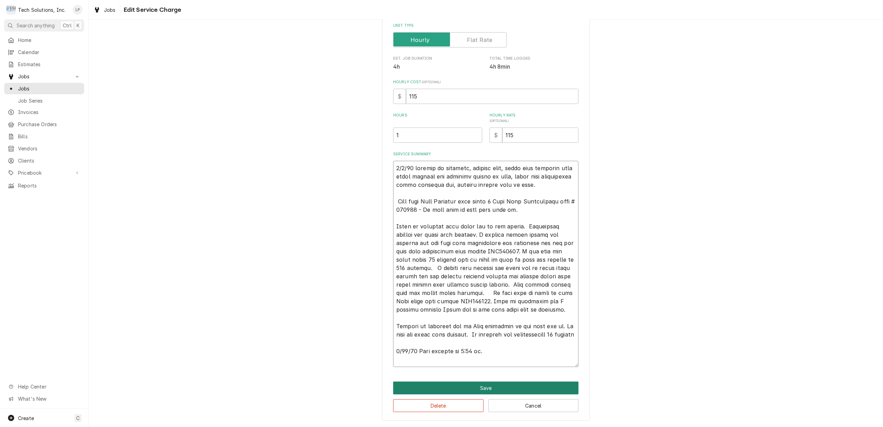
type textarea "8/4/25 arrived at location, checked unit, found unit shutting down after runnin…"
click at [482, 387] on button "Save" at bounding box center [485, 387] width 185 height 13
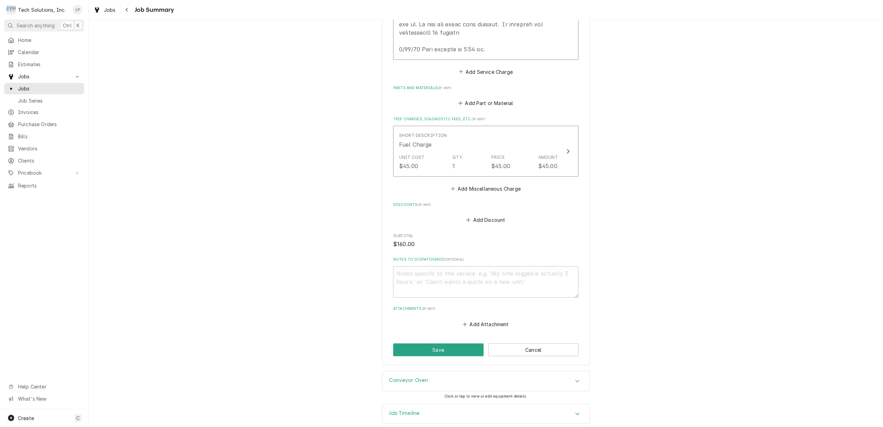
scroll to position [468, 0]
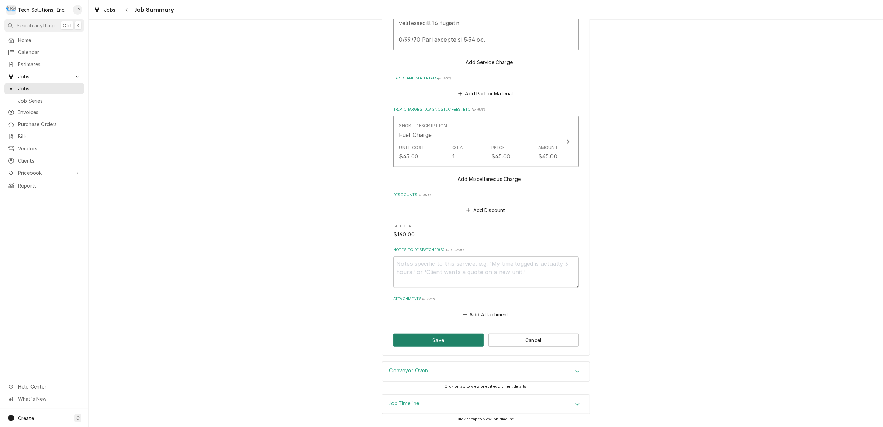
click at [456, 341] on button "Save" at bounding box center [438, 339] width 90 height 13
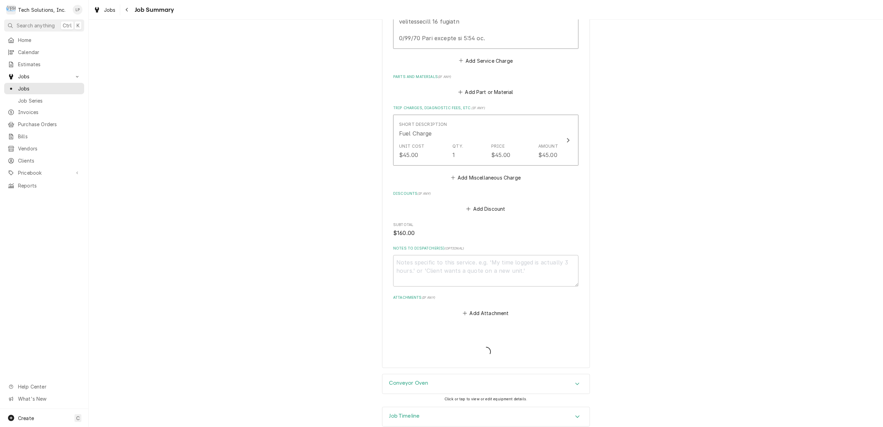
type textarea "x"
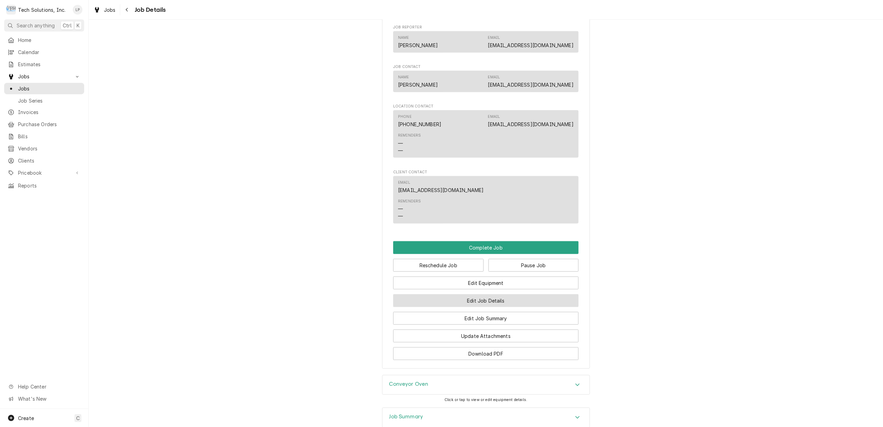
scroll to position [716, 0]
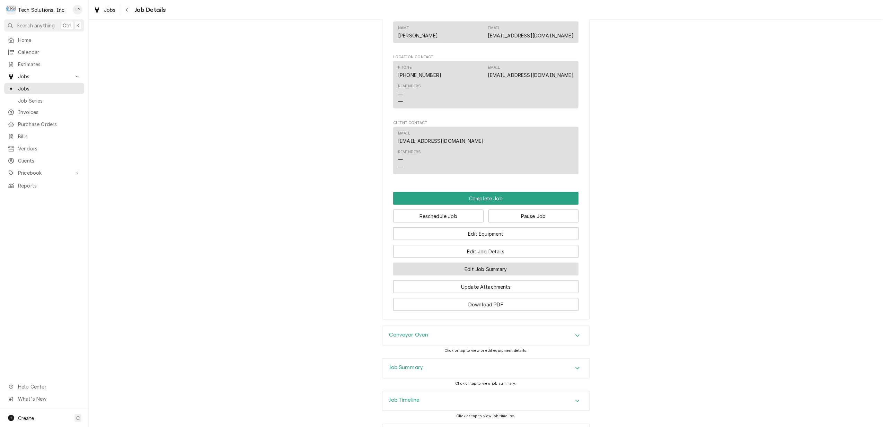
click at [496, 262] on button "Edit Job Summary" at bounding box center [485, 268] width 185 height 13
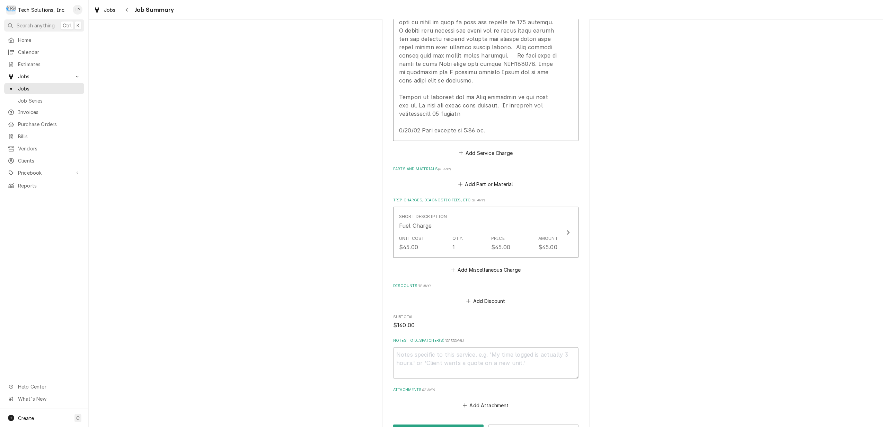
scroll to position [468, 0]
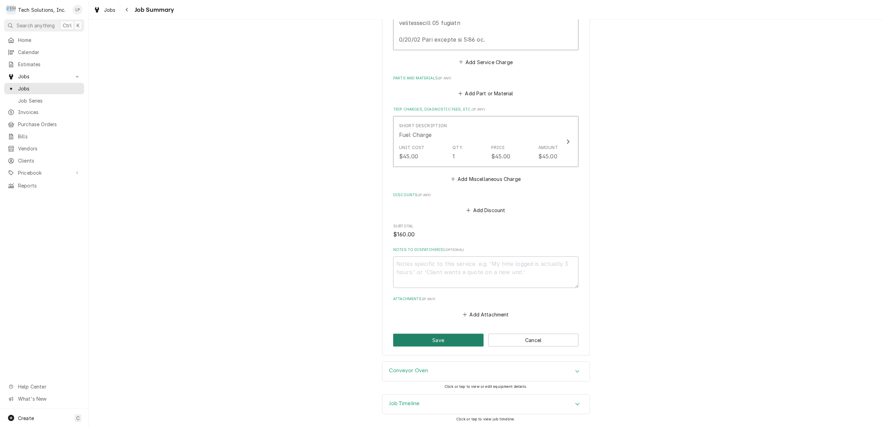
click at [451, 341] on button "Save" at bounding box center [438, 339] width 90 height 13
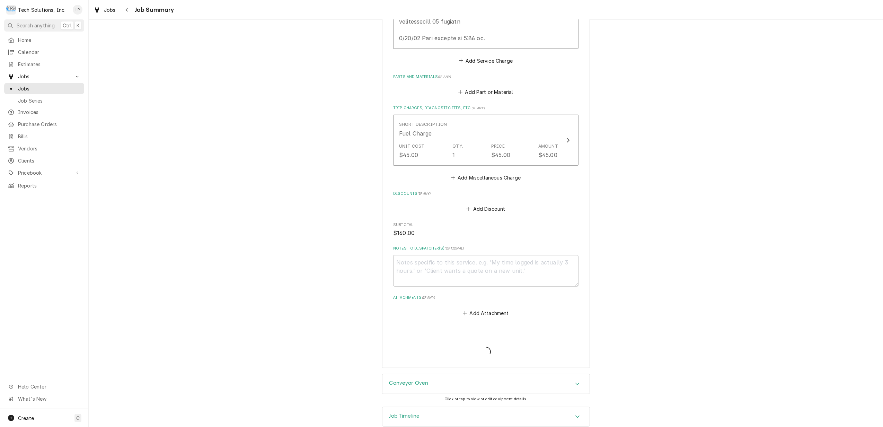
type textarea "x"
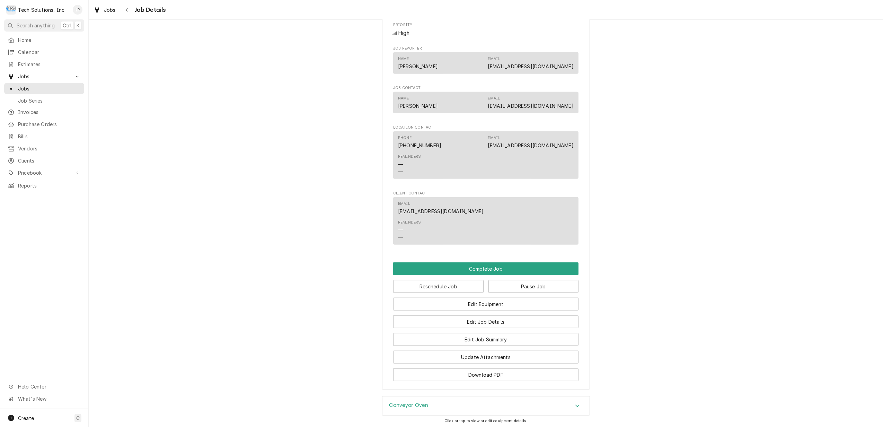
scroll to position [716, 0]
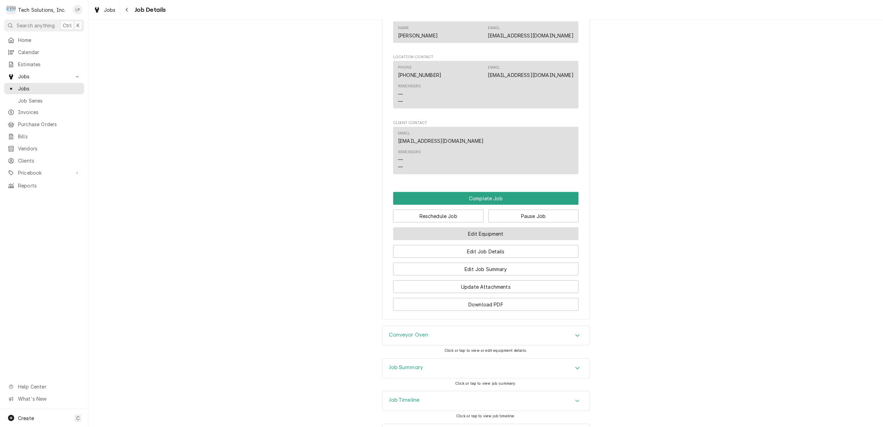
click at [499, 227] on button "Edit Equipment" at bounding box center [485, 233] width 185 height 13
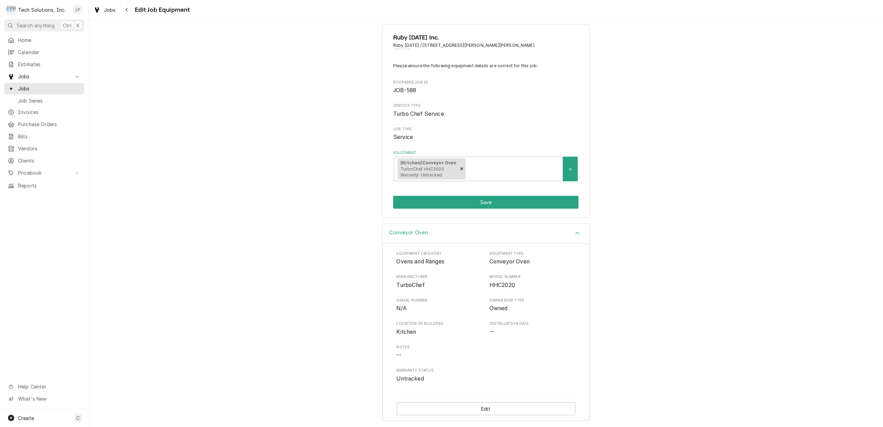
scroll to position [12, 0]
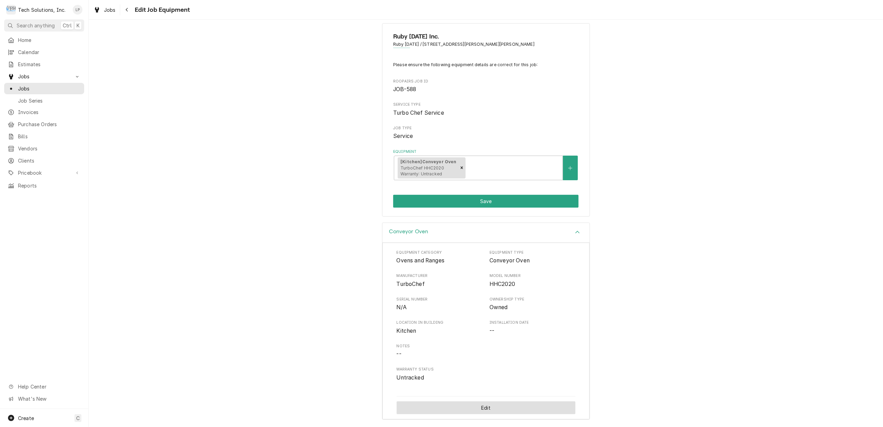
click at [497, 408] on button "Edit" at bounding box center [486, 407] width 179 height 13
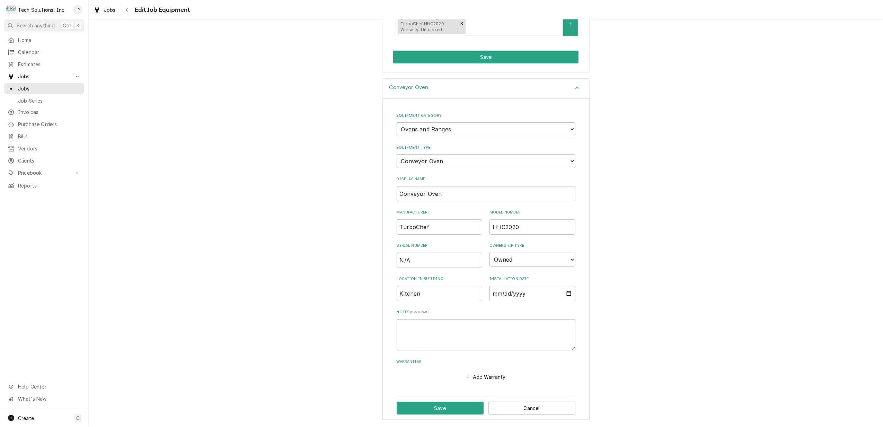
scroll to position [155, 0]
click at [424, 258] on input "N/A" at bounding box center [440, 259] width 86 height 15
type input "N"
click at [414, 257] on input "202LHO923" at bounding box center [440, 259] width 86 height 15
click at [420, 260] on input "202LH(O923" at bounding box center [440, 259] width 86 height 15
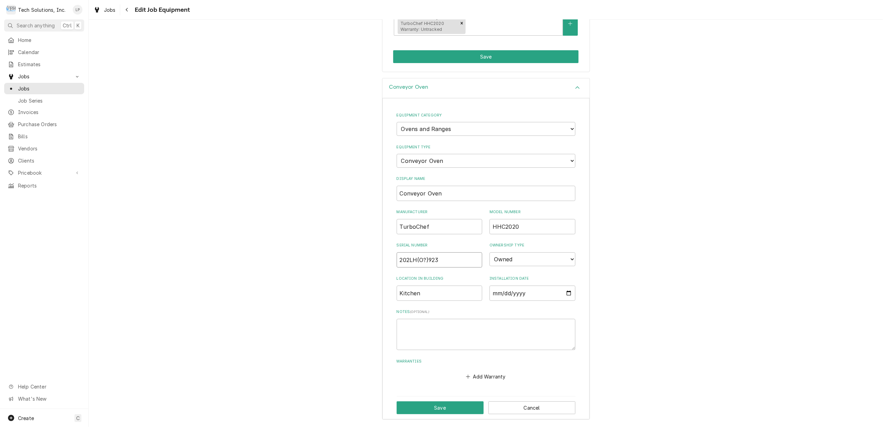
click at [443, 259] on input "202LH(O?)923" at bounding box center [440, 259] width 86 height 15
click at [409, 260] on input "202LH(O?)9235" at bounding box center [440, 259] width 86 height 15
click at [410, 261] on input "202L(1orL)H(O?)9235" at bounding box center [440, 259] width 86 height 15
click at [428, 260] on input "202(1orL)H(O?)9235" at bounding box center [440, 259] width 86 height 15
click at [470, 258] on input "202(1orL) (HorO or D?)9235" at bounding box center [440, 259] width 86 height 15
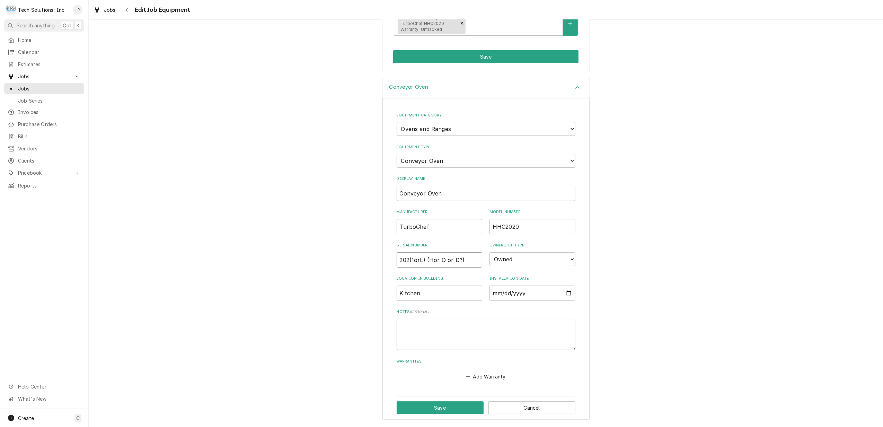
click at [429, 262] on input "202(1orL) (Hor O or D?)" at bounding box center [440, 259] width 86 height 15
click at [465, 259] on input "202(1orL) (H or O or D?)" at bounding box center [440, 259] width 86 height 15
click at [458, 258] on input "202(1orL) (H or O or D?)" at bounding box center [440, 259] width 86 height 15
click at [462, 258] on input "202(1orL) (H or O or D)" at bounding box center [440, 259] width 86 height 15
type input "202(1orL) (H or O or D)01255"
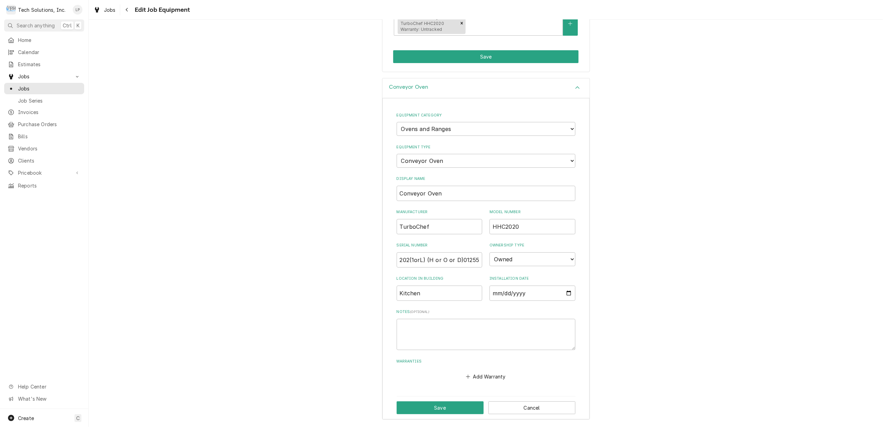
click at [572, 304] on div "Equipment Category Choose equipment category... Cooking Equipment Fryers Ice Ma…" at bounding box center [485, 258] width 207 height 321
click at [442, 407] on button "Save" at bounding box center [440, 407] width 87 height 13
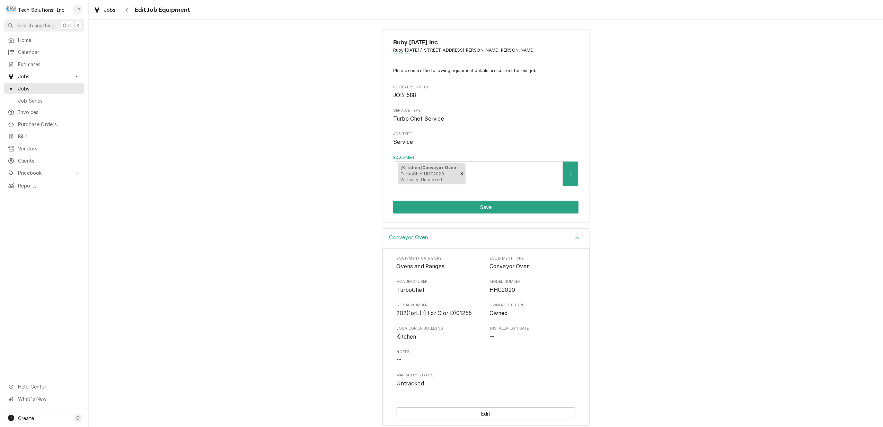
scroll to position [0, 0]
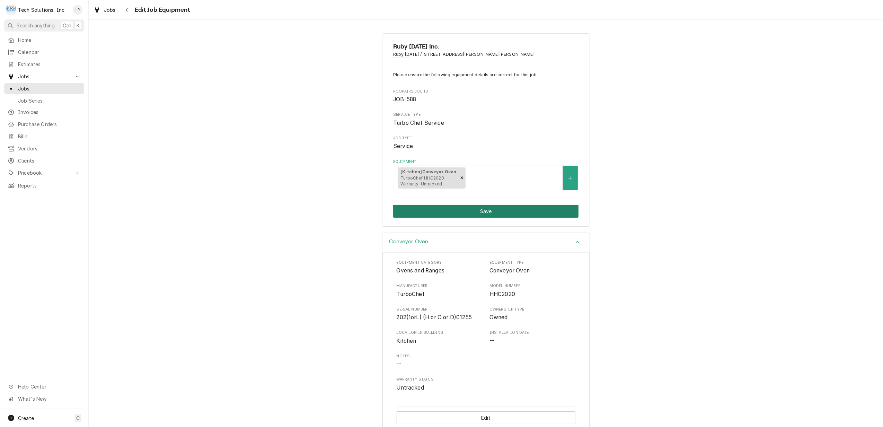
click at [480, 212] on button "Save" at bounding box center [485, 211] width 185 height 13
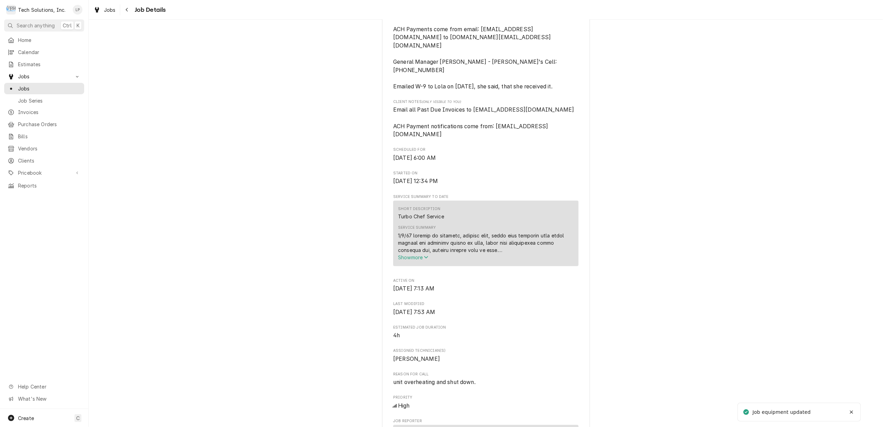
scroll to position [277, 0]
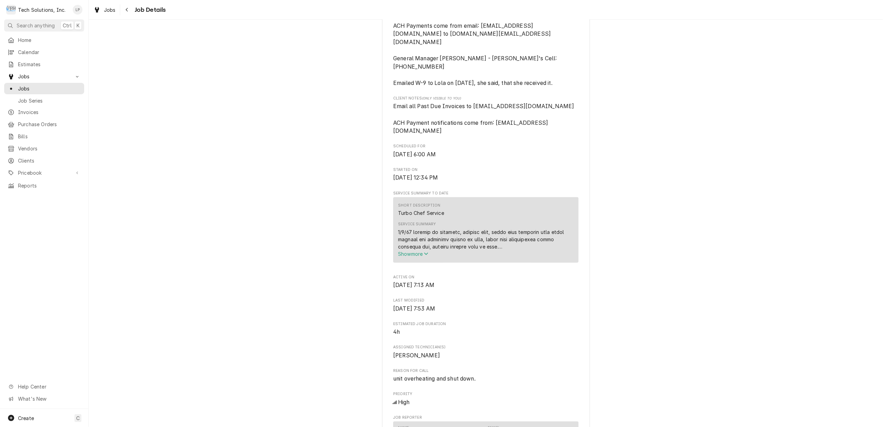
click at [412, 251] on span "Show more" at bounding box center [413, 254] width 30 height 6
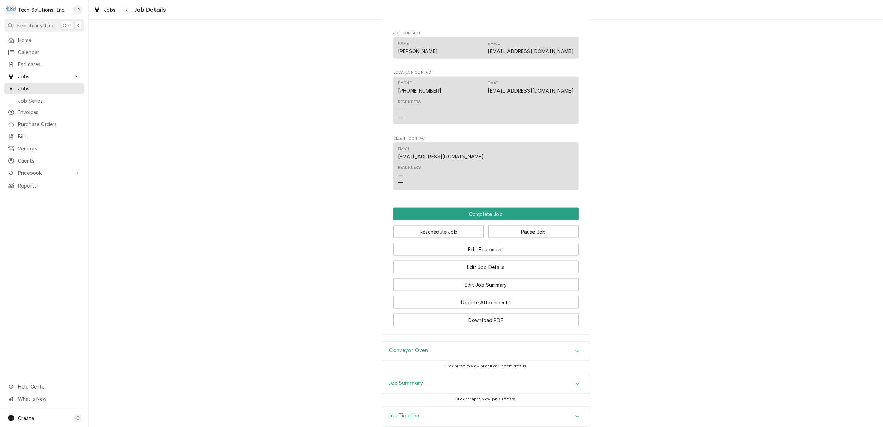
scroll to position [854, 0]
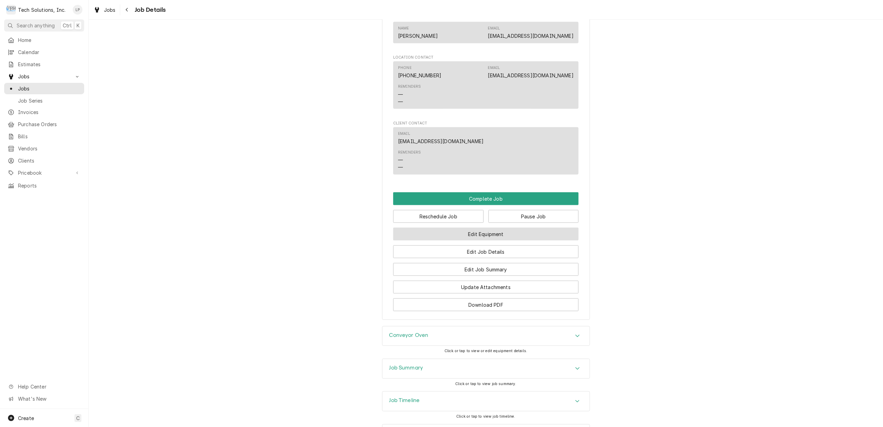
click at [497, 228] on button "Edit Equipment" at bounding box center [485, 234] width 185 height 13
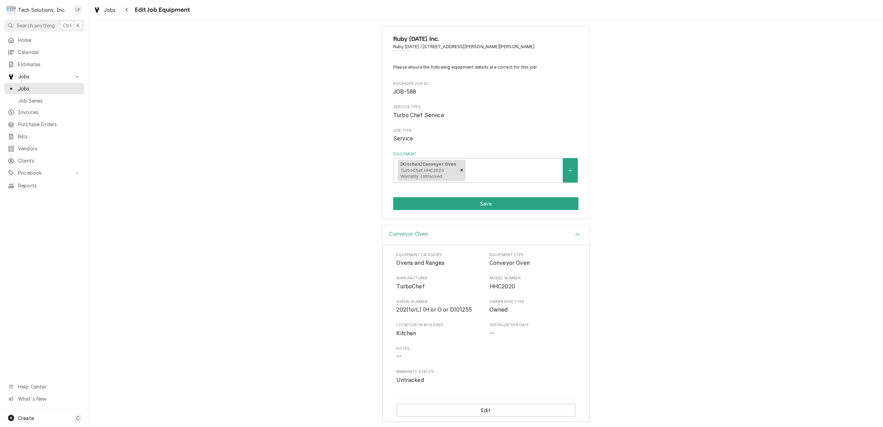
scroll to position [12, 0]
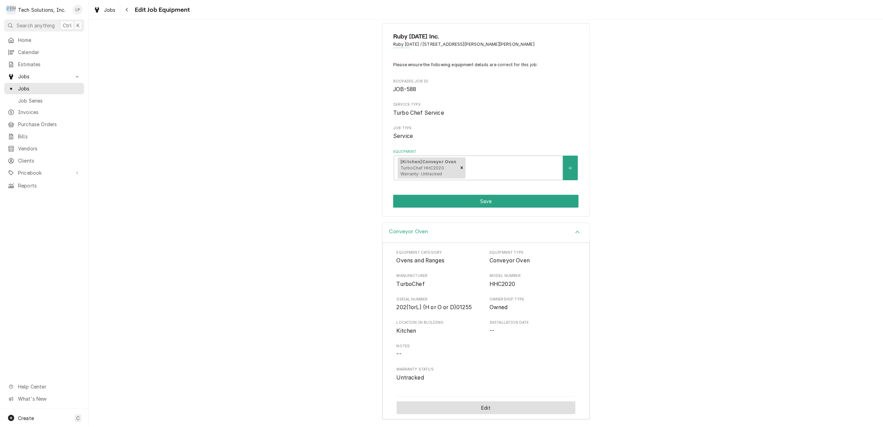
click at [470, 407] on button "Edit" at bounding box center [486, 407] width 179 height 13
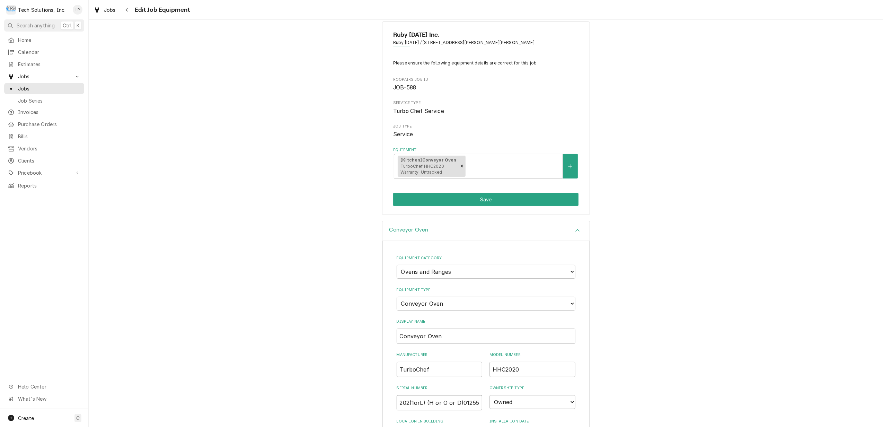
click at [398, 403] on input "202(1orL) (H or O or D)01255" at bounding box center [440, 402] width 86 height 15
click at [416, 401] on input "HhC8202(1orL) (H or O or D)01255" at bounding box center [440, 402] width 86 height 15
click at [419, 405] on input "HhC802(1orL) (H or O or D)01255" at bounding box center [440, 402] width 86 height 15
click at [445, 402] on input "HhC8020ED01255?" at bounding box center [440, 402] width 86 height 15
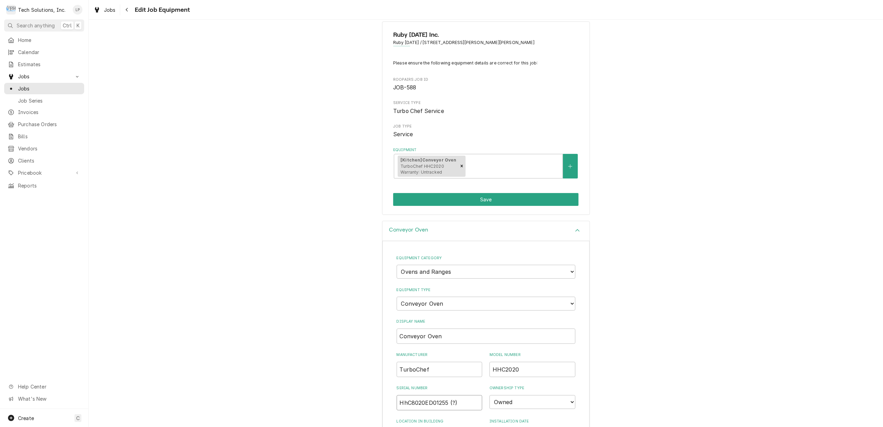
click at [467, 402] on input "HhC8020ED01255 (?)" at bounding box center [440, 402] width 86 height 15
type input "HhC8020ED01255 (?) May not be exactly right"
click at [608, 387] on div "Conveyor Oven Equipment Category Choose equipment category... Cooking Equipment…" at bounding box center [486, 395] width 794 height 349
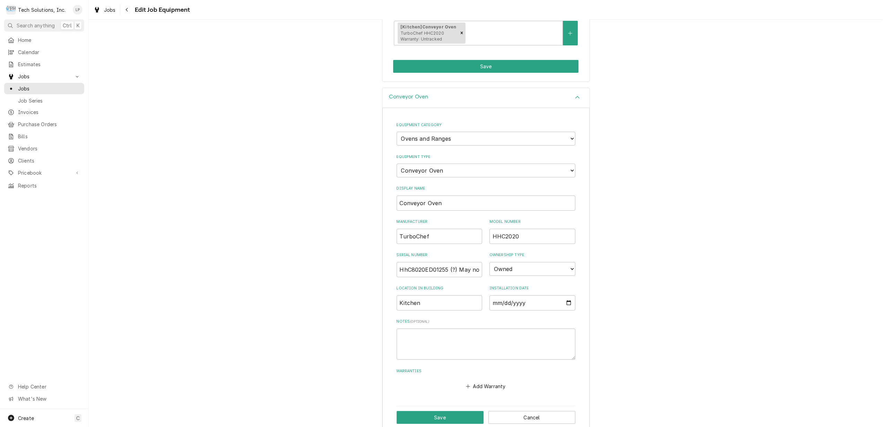
scroll to position [150, 0]
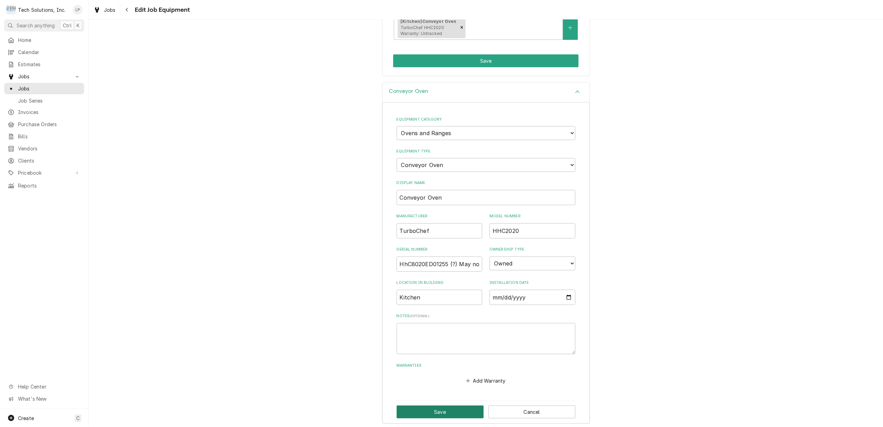
click at [437, 411] on button "Save" at bounding box center [440, 411] width 87 height 13
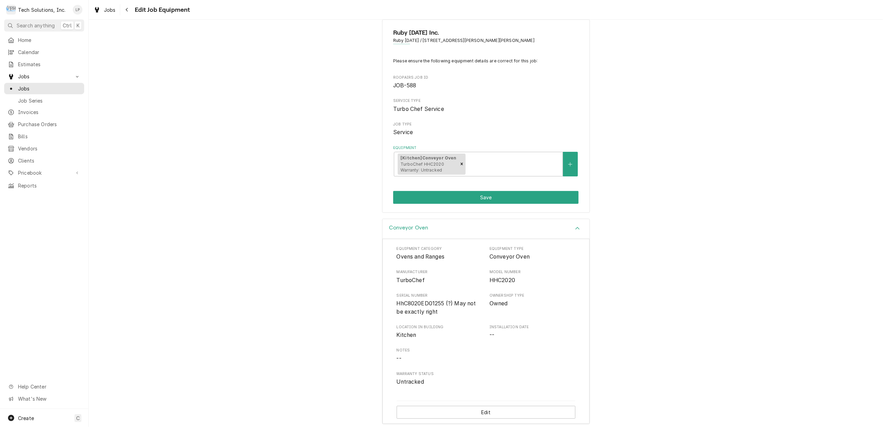
scroll to position [20, 0]
